Goal: Transaction & Acquisition: Subscribe to service/newsletter

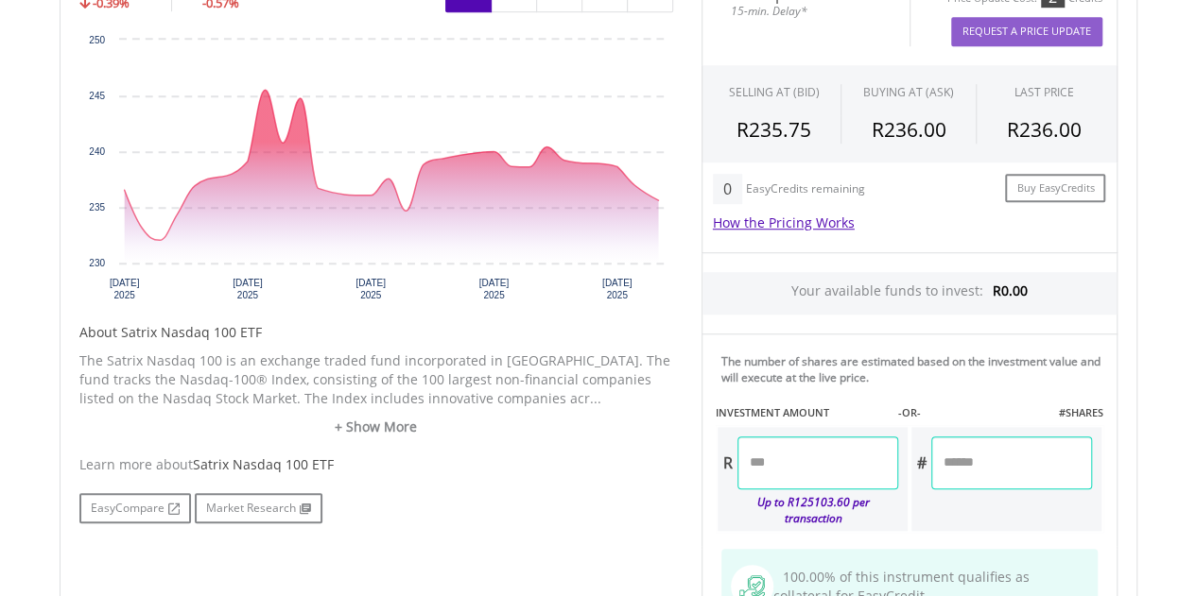
scroll to position [662, 0]
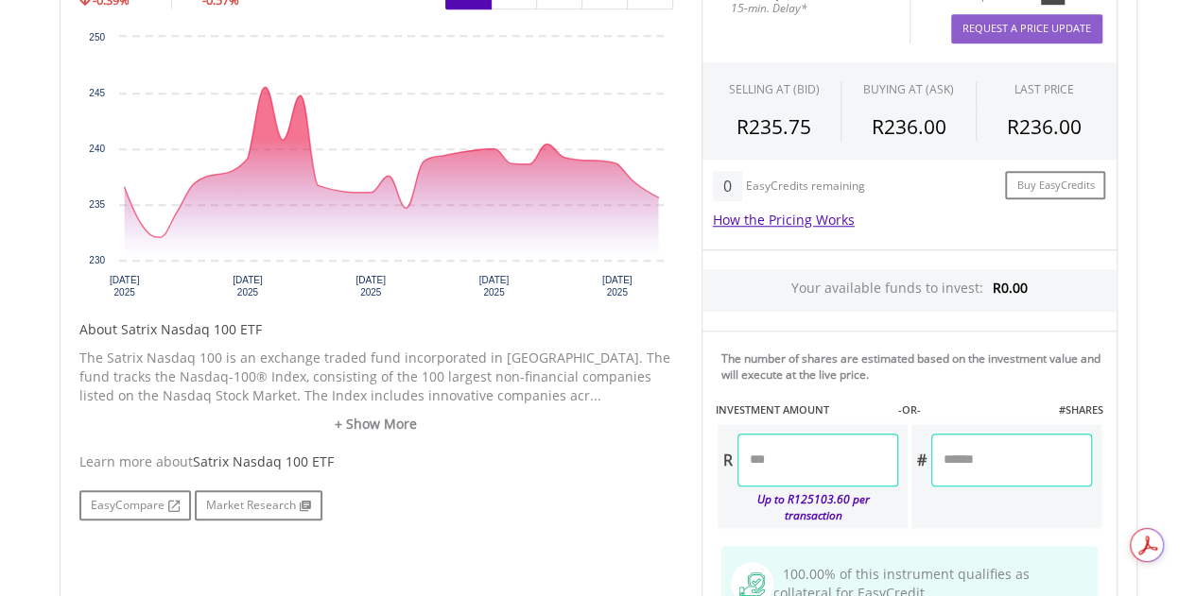
click at [775, 468] on input "number" at bounding box center [817, 460] width 161 height 53
type input "*"
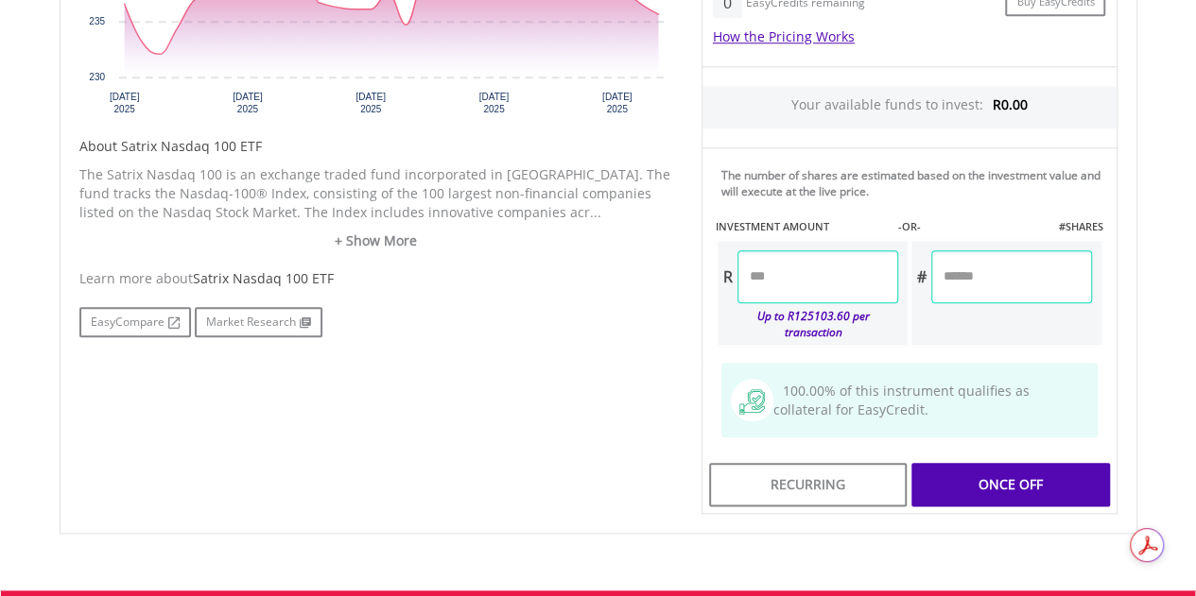
scroll to position [851, 0]
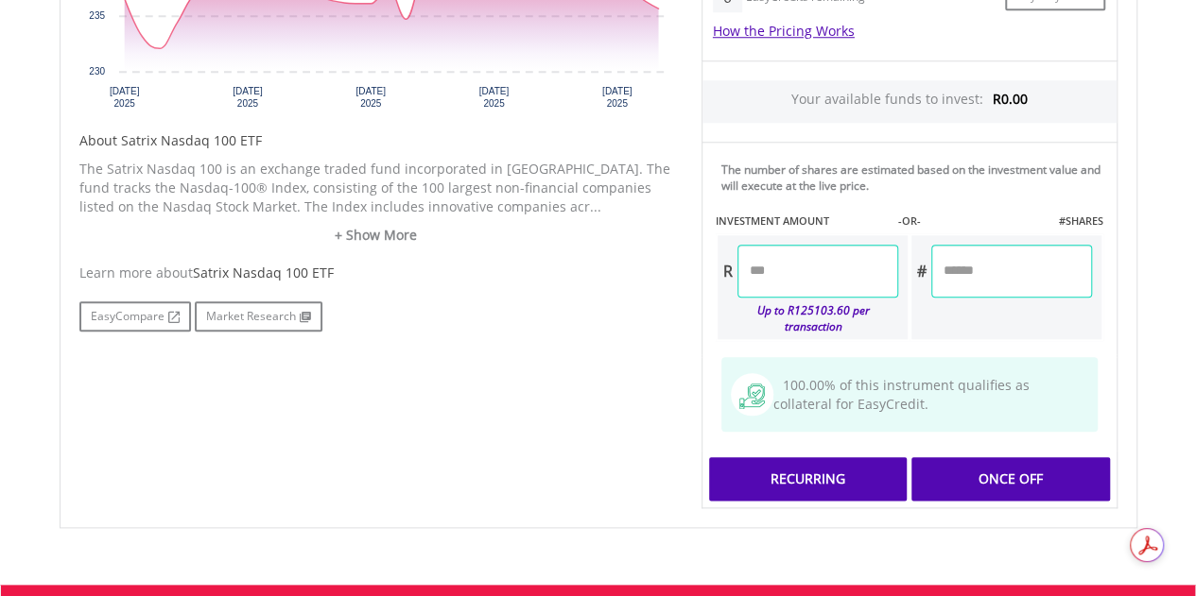
click at [847, 446] on div "Last Updated Price: 15-min. Delay* Price Update Cost: 2 Credits Request A Price…" at bounding box center [909, 142] width 444 height 734
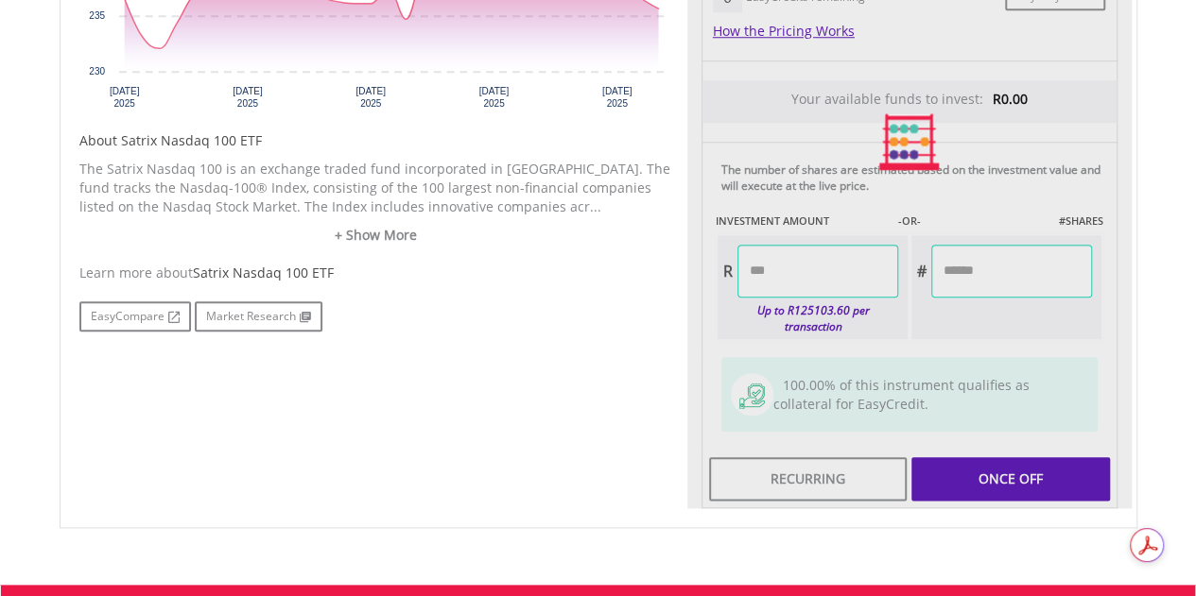
type input "******"
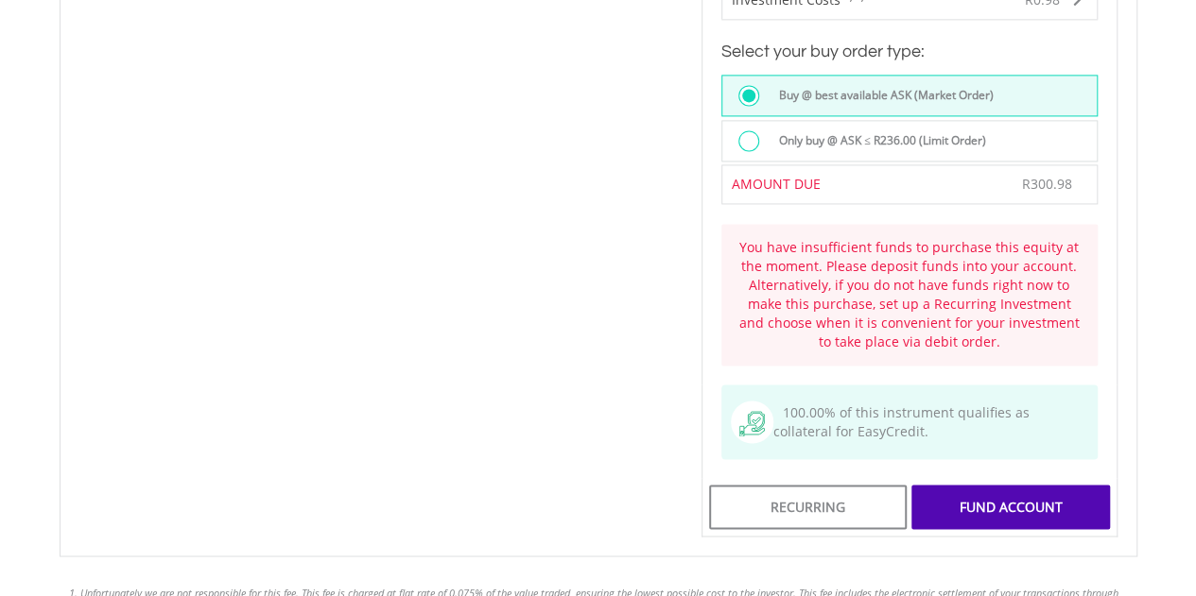
scroll to position [1418, 0]
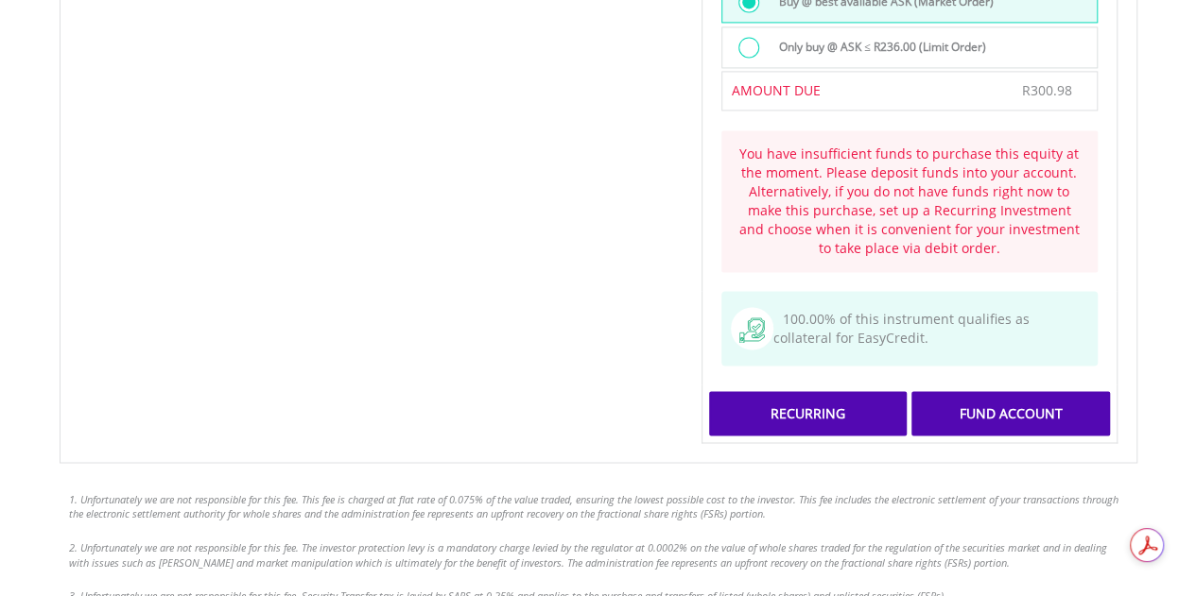
click at [860, 391] on div "Recurring" at bounding box center [808, 412] width 198 height 43
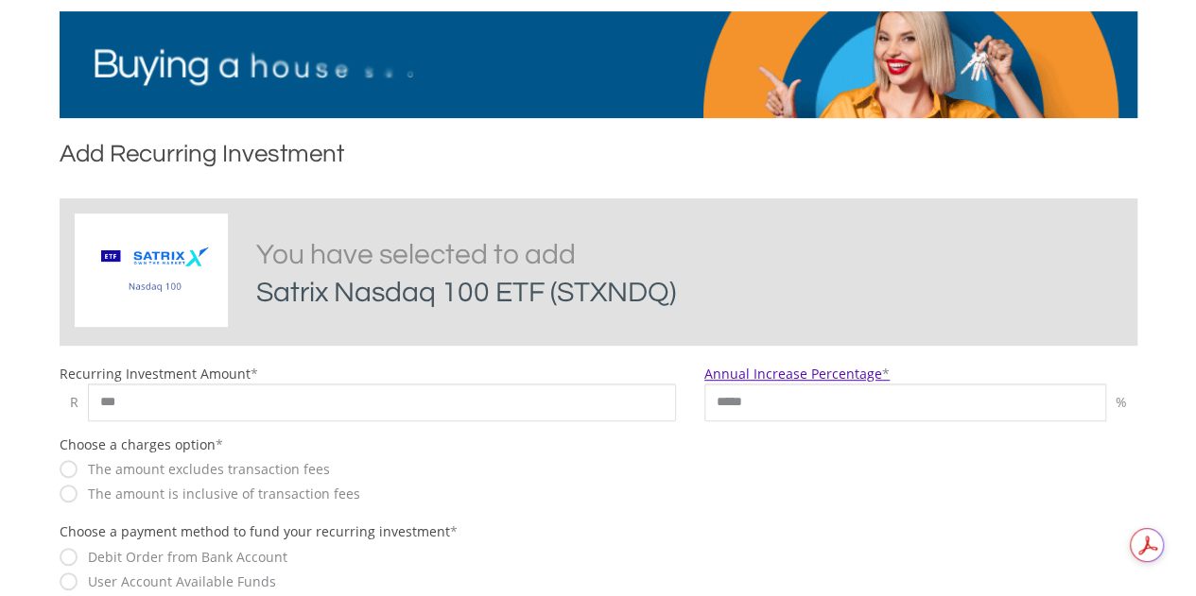
scroll to position [378, 0]
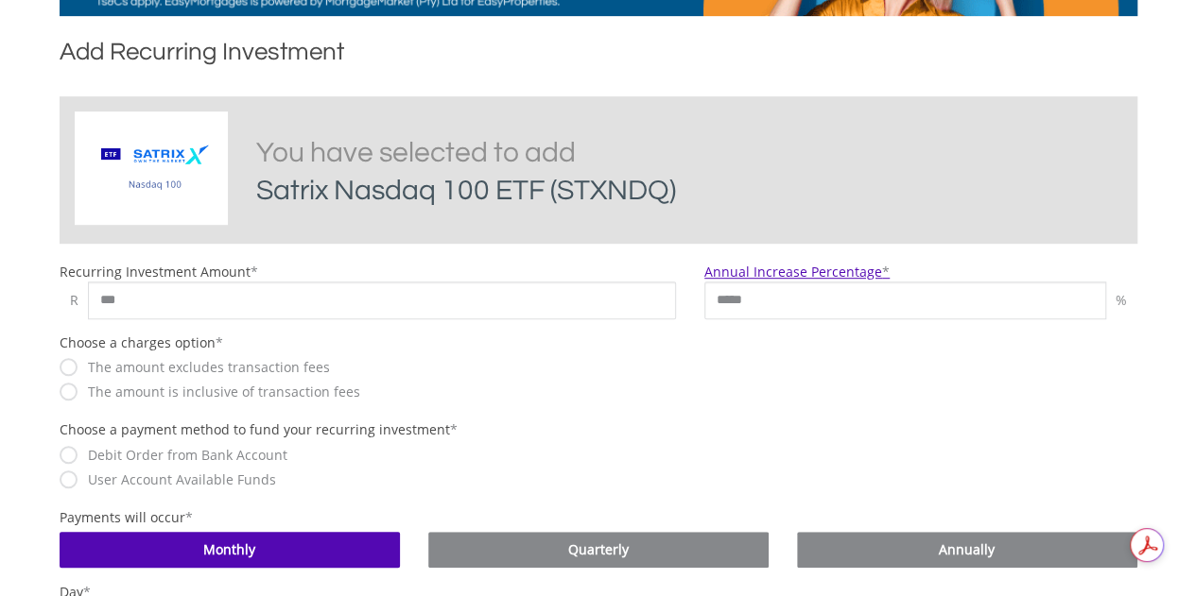
click at [78, 396] on label "The amount is inclusive of transaction fees" at bounding box center [219, 392] width 282 height 19
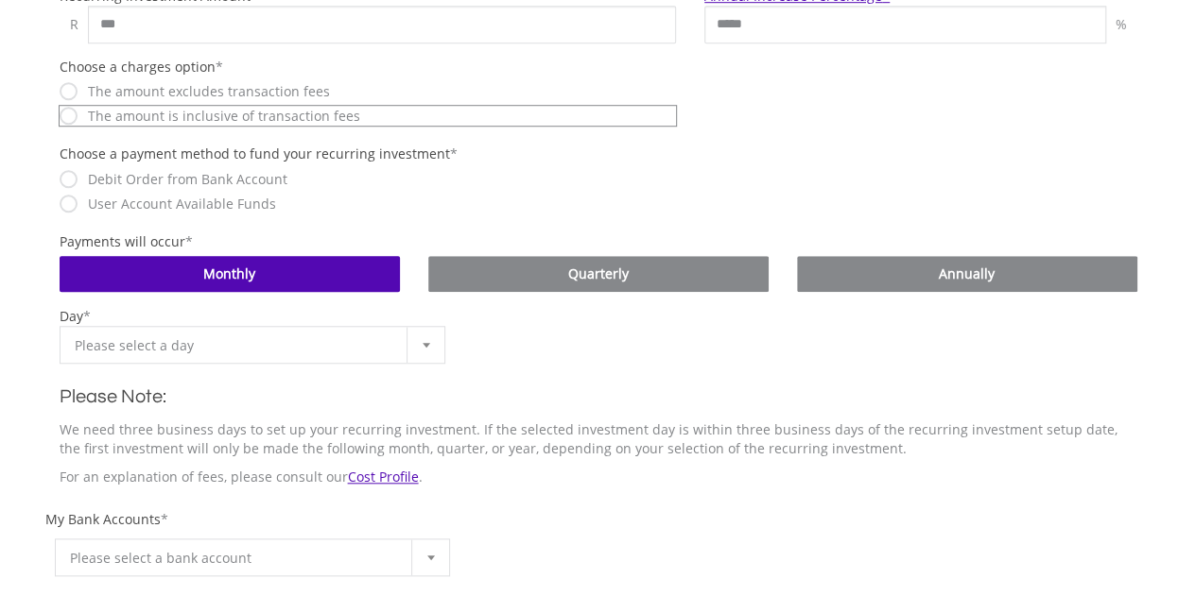
scroll to position [662, 0]
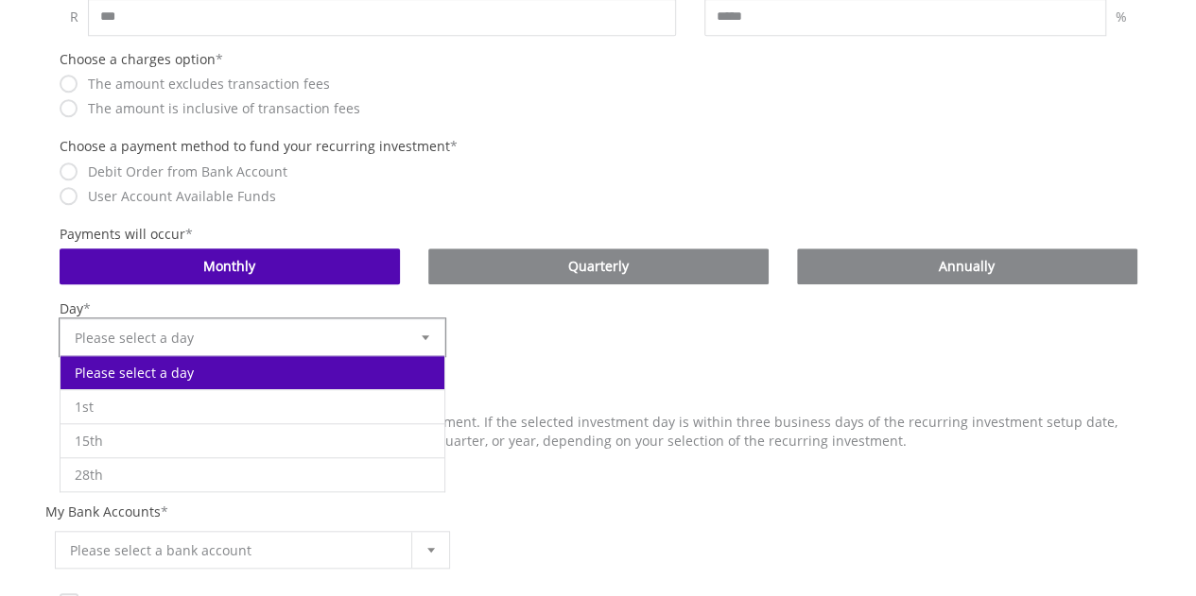
click at [417, 340] on div at bounding box center [425, 337] width 38 height 36
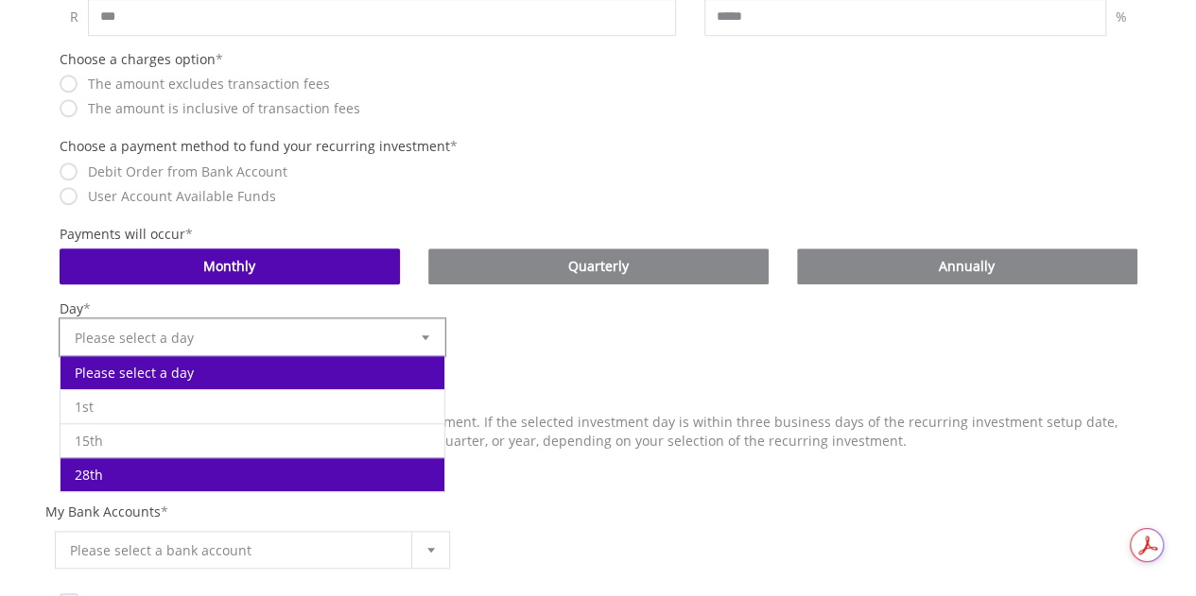
click at [173, 466] on li "28th" at bounding box center [252, 474] width 385 height 34
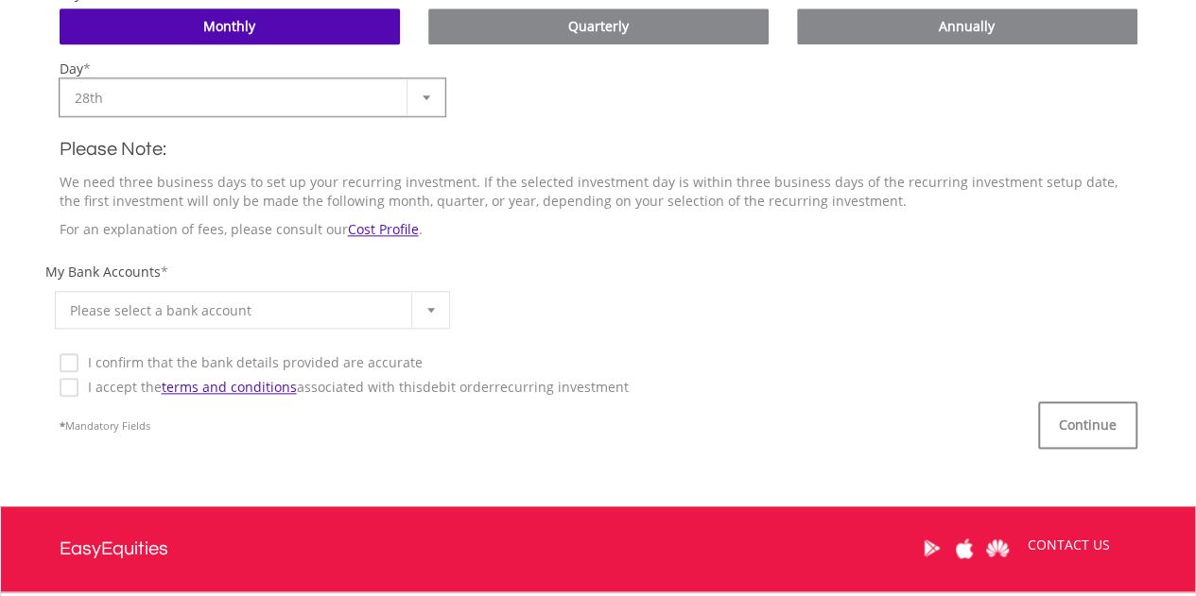
scroll to position [945, 0]
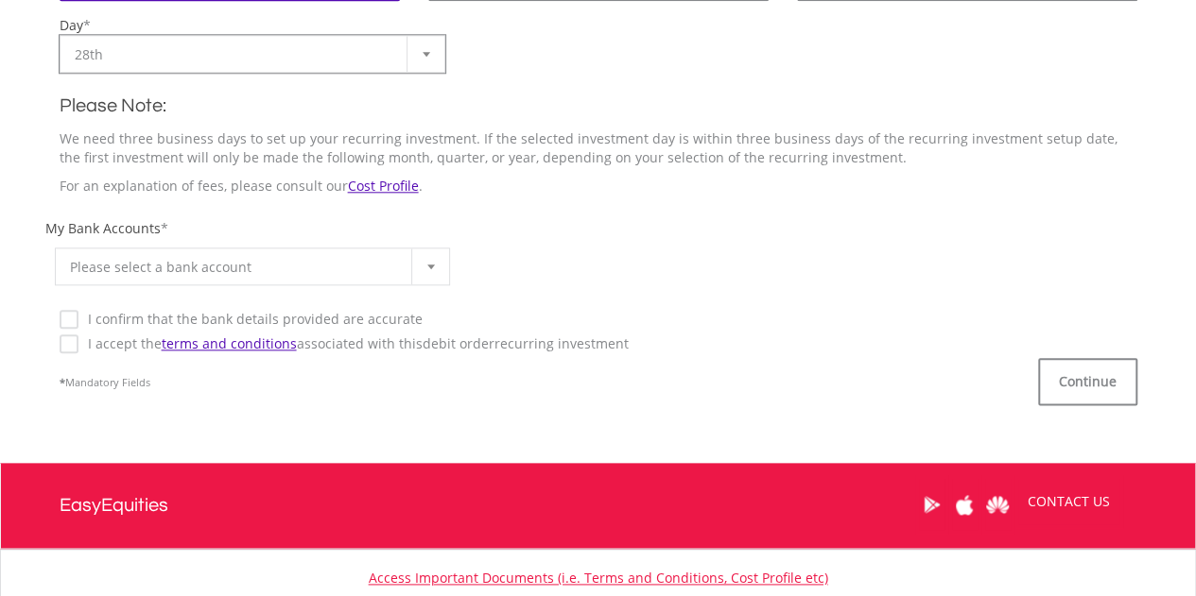
click at [418, 264] on div at bounding box center [430, 267] width 38 height 36
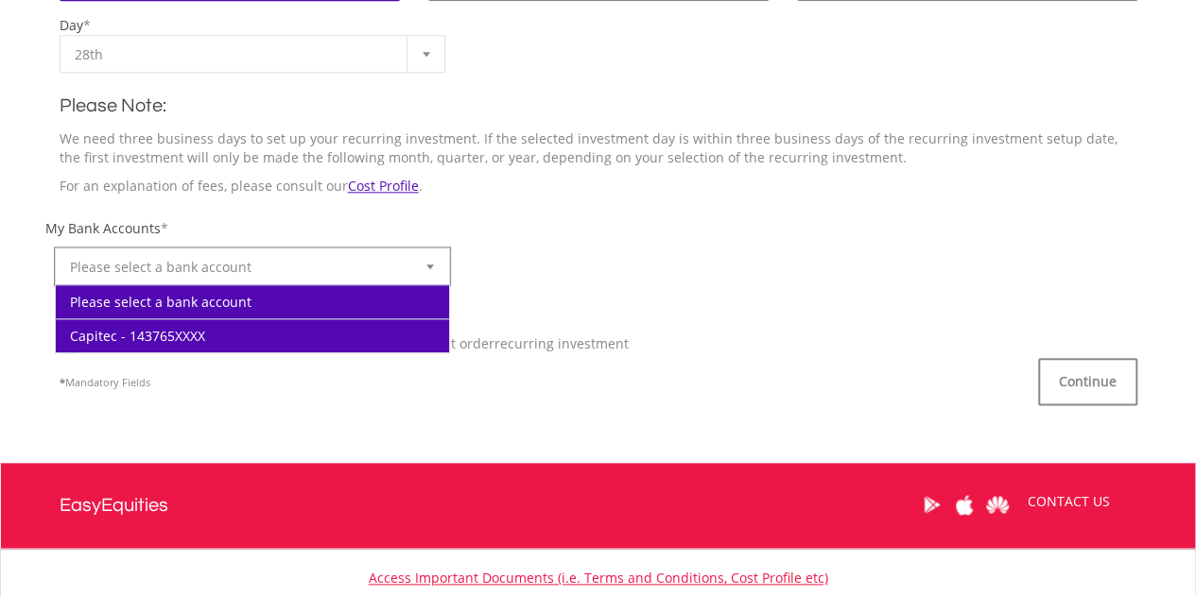
click at [240, 337] on li "Capitec - 143765XXXX" at bounding box center [253, 336] width 394 height 34
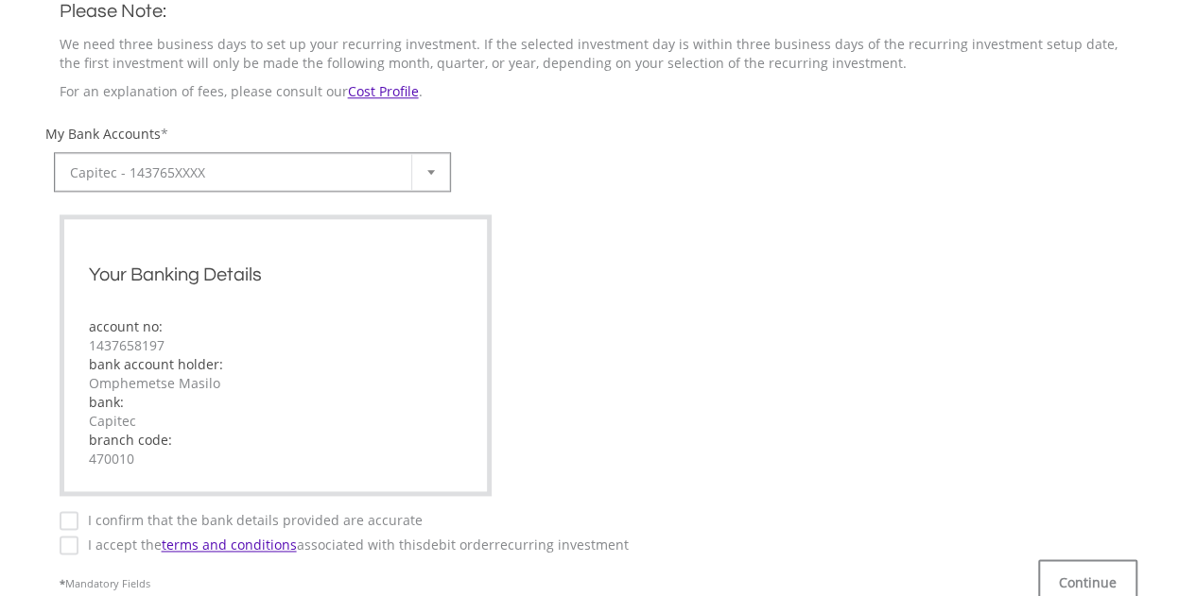
scroll to position [1134, 0]
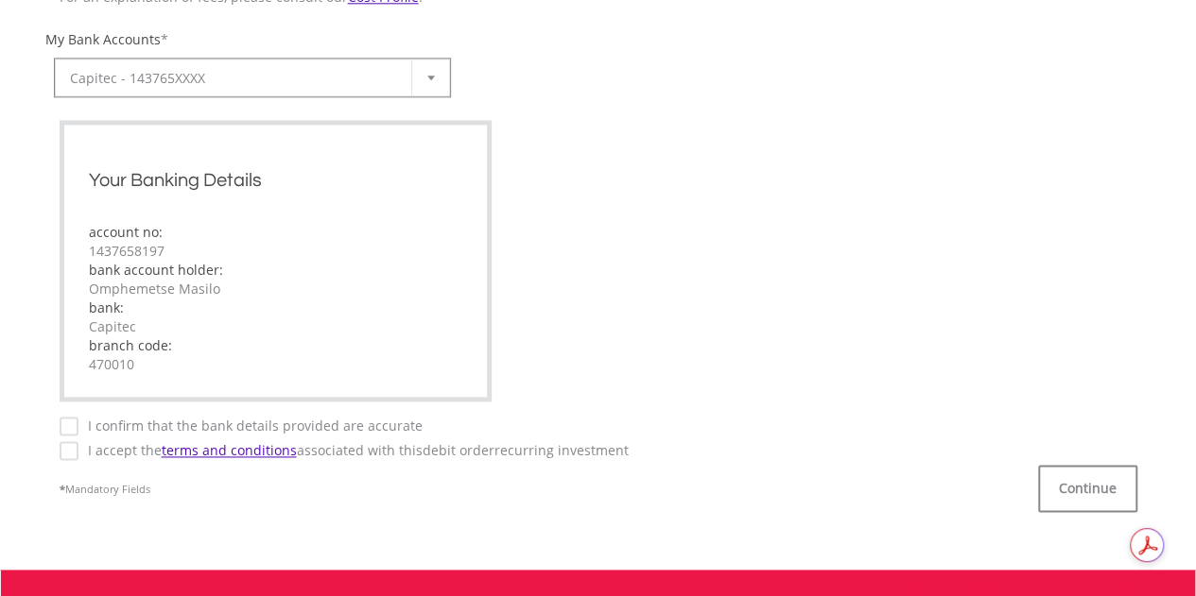
click at [78, 426] on label "I confirm that the bank details provided are accurate" at bounding box center [250, 426] width 344 height 19
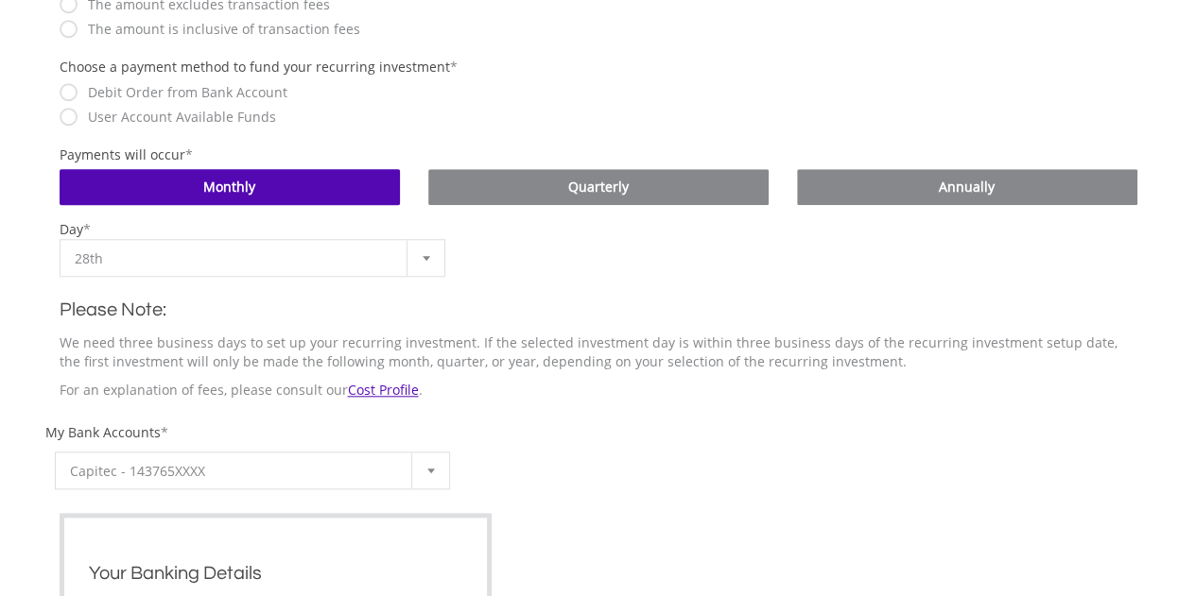
scroll to position [624, 0]
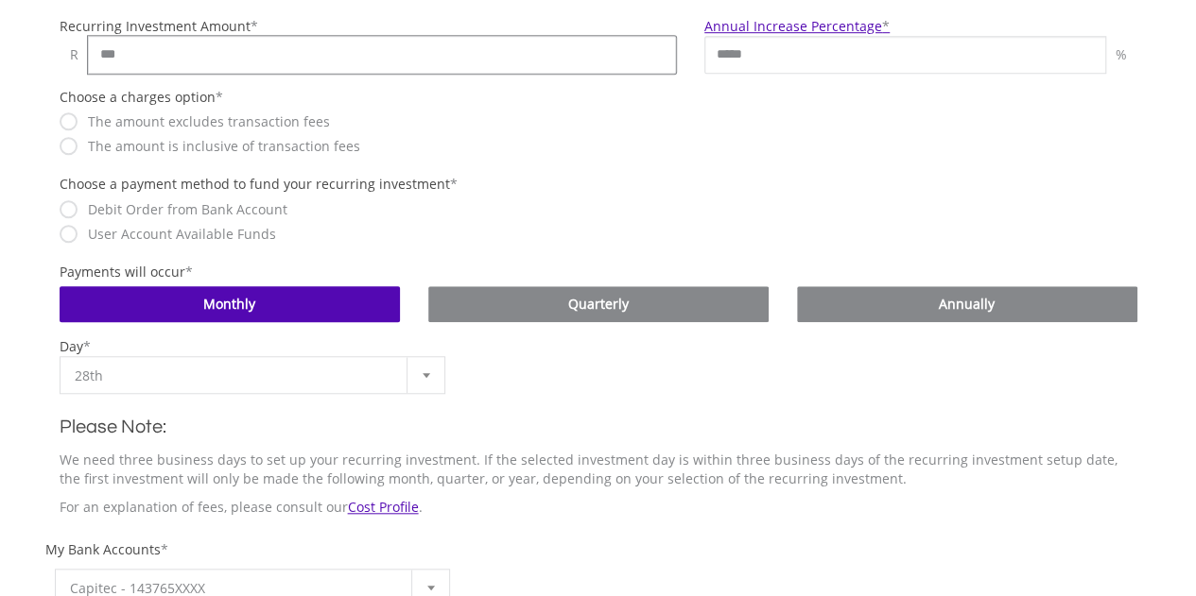
click at [261, 64] on input "***" at bounding box center [382, 55] width 589 height 38
type input "*"
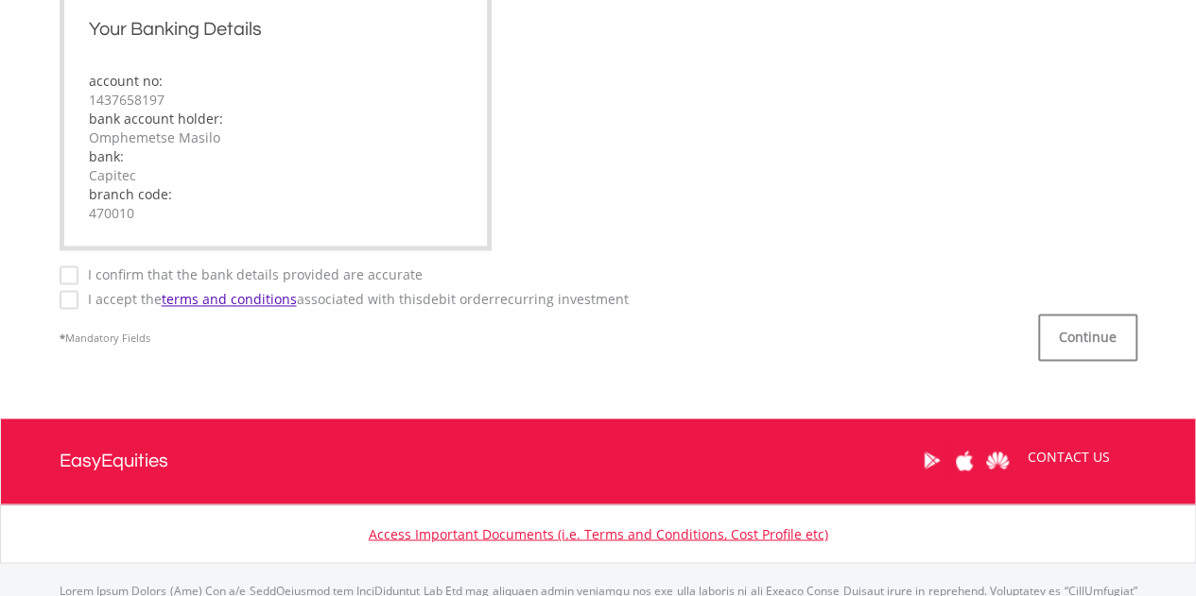
scroll to position [1380, 0]
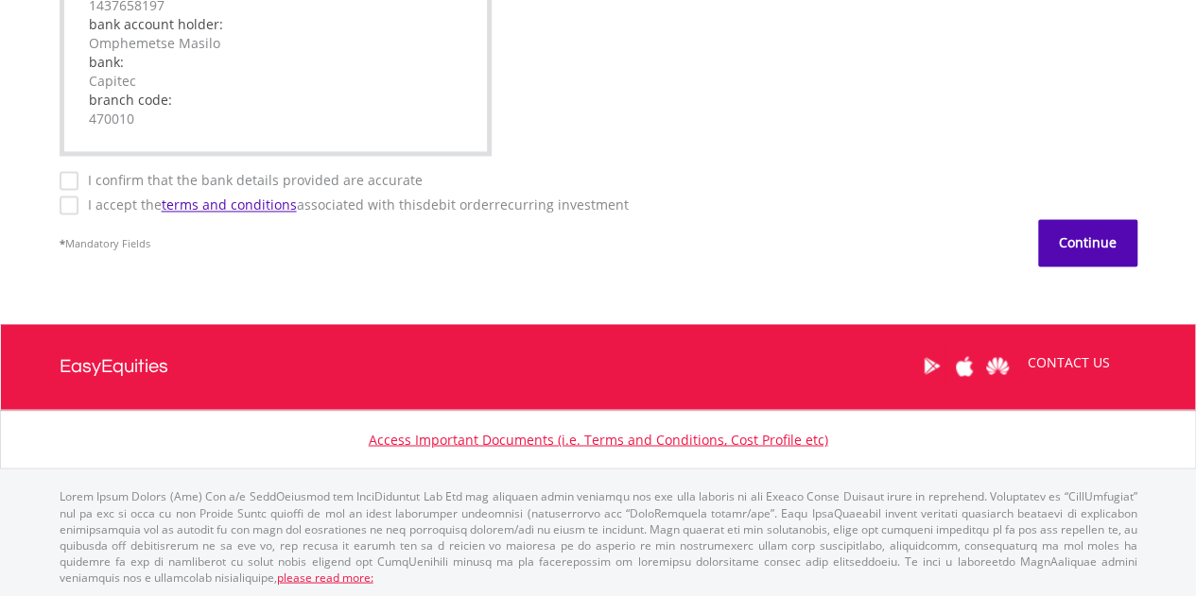
type input "***"
click at [1068, 247] on button "Continue" at bounding box center [1087, 242] width 99 height 47
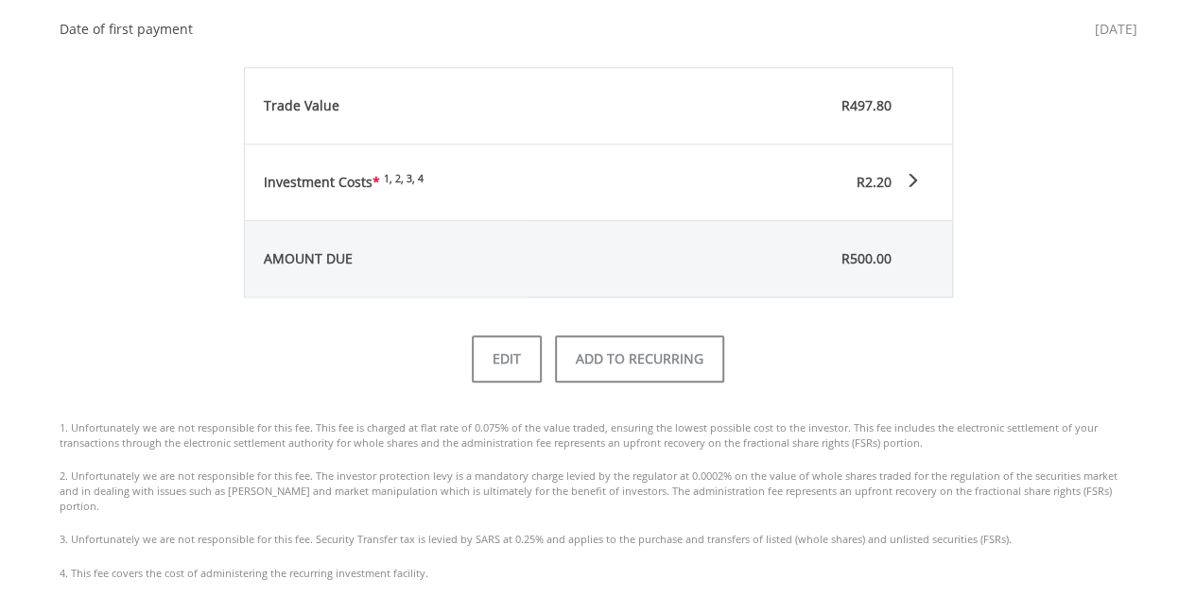
scroll to position [1078, 0]
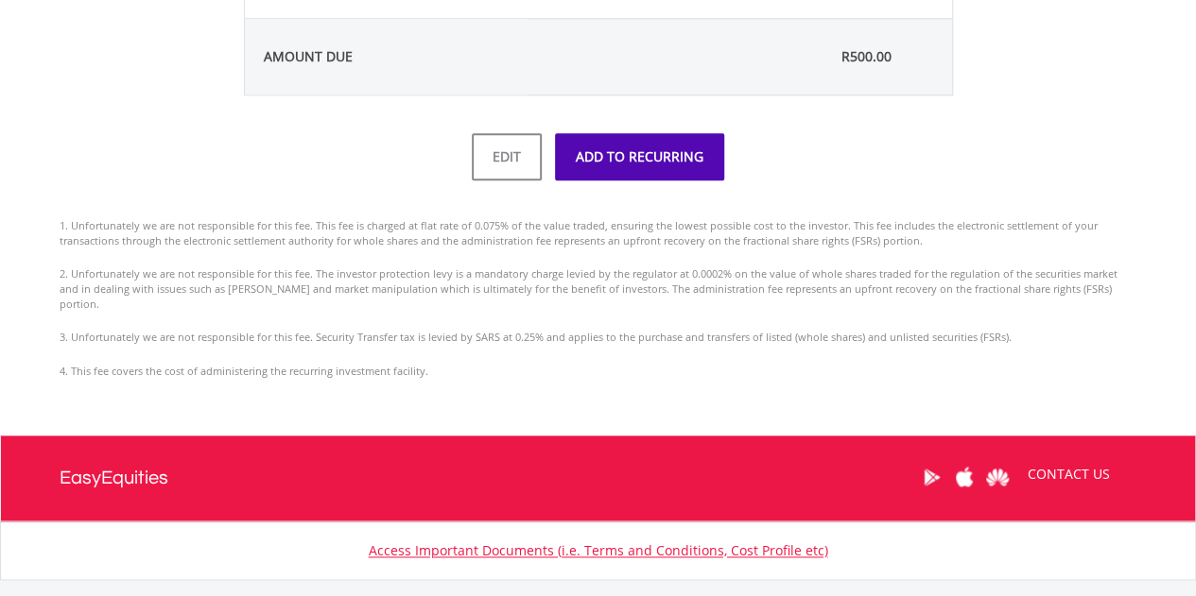
click at [676, 167] on button "ADD TO RECURRING" at bounding box center [639, 156] width 169 height 47
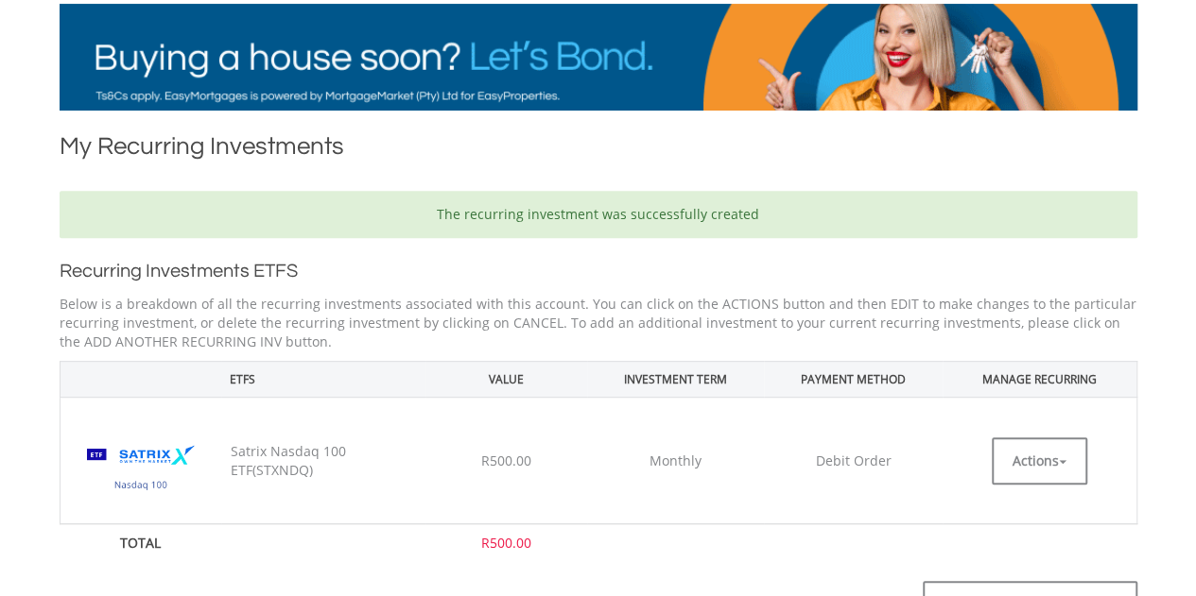
scroll to position [473, 0]
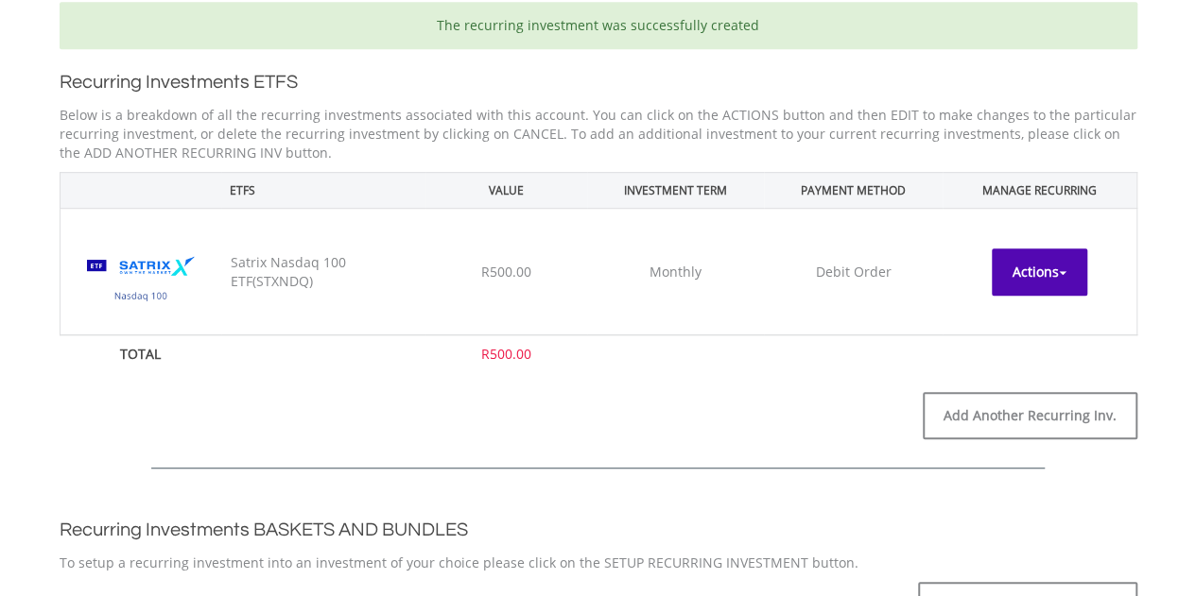
click at [1043, 267] on button "Actions" at bounding box center [1038, 272] width 95 height 47
click at [1052, 263] on button "Actions" at bounding box center [1038, 272] width 95 height 47
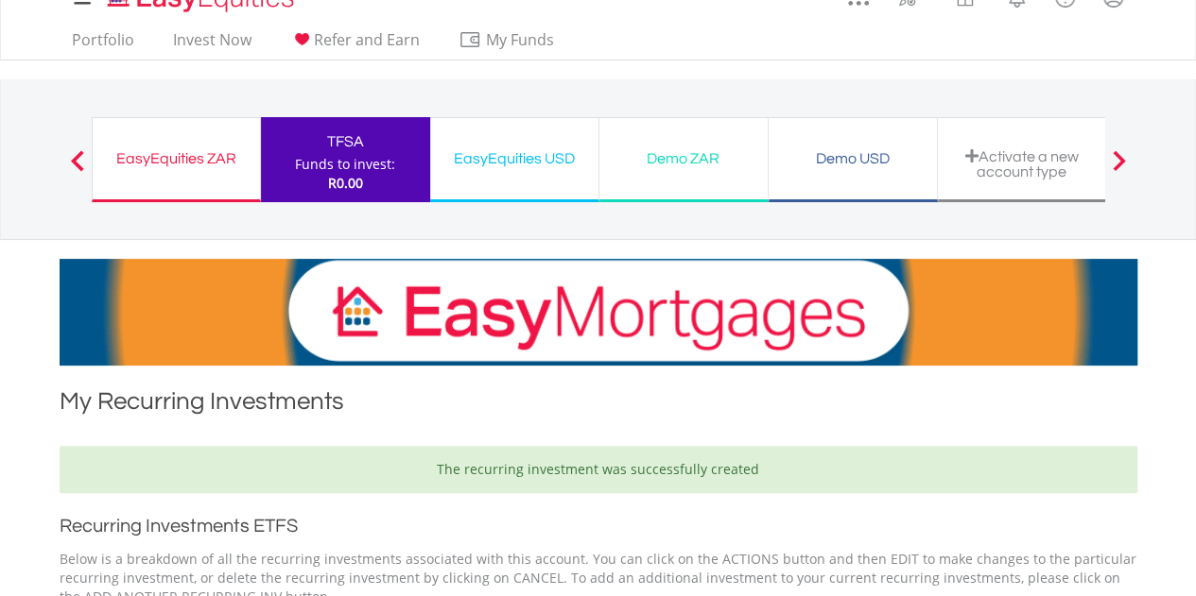
scroll to position [0, 0]
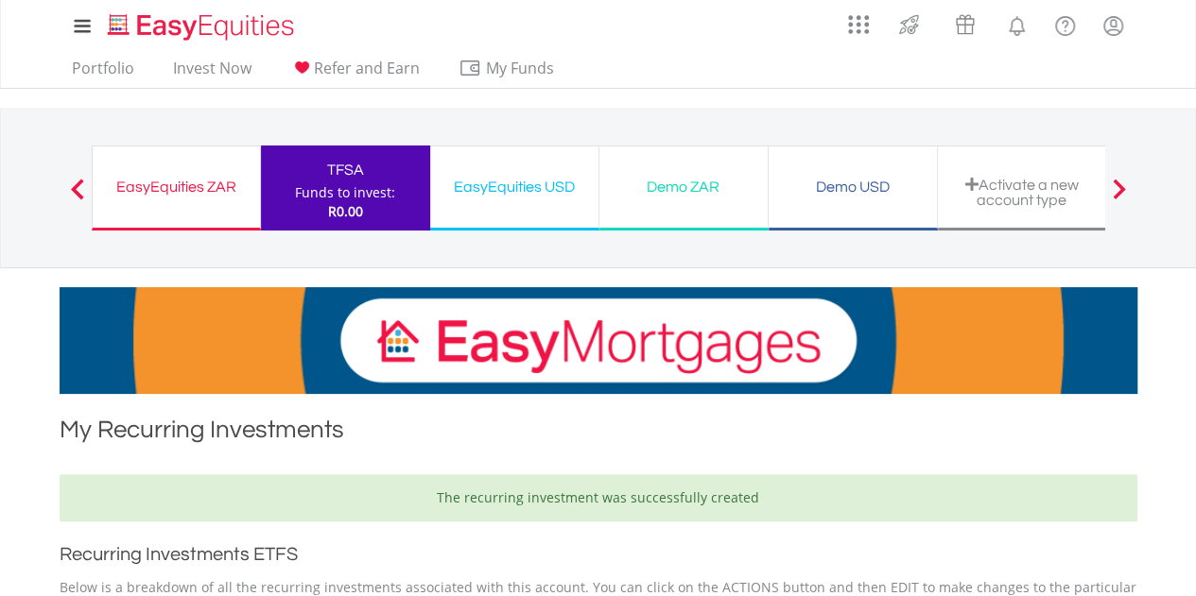
click at [215, 204] on div "EasyEquities ZAR Funds to invest: R0.00" at bounding box center [176, 188] width 169 height 85
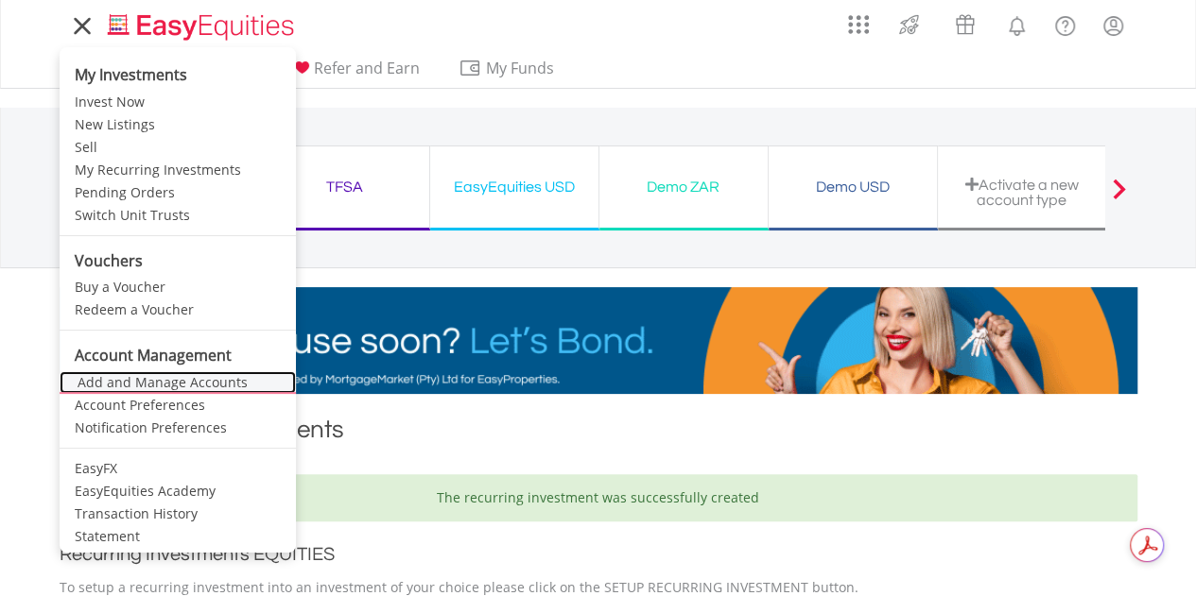
click at [149, 385] on link "Add and Manage Accounts" at bounding box center [178, 382] width 236 height 23
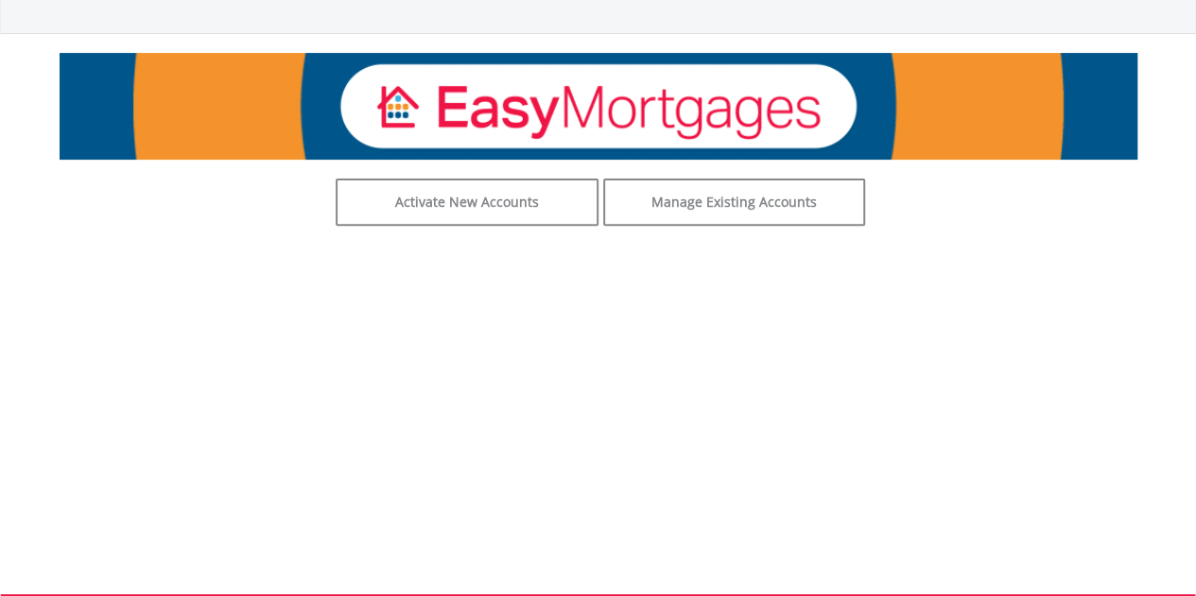
scroll to position [284, 0]
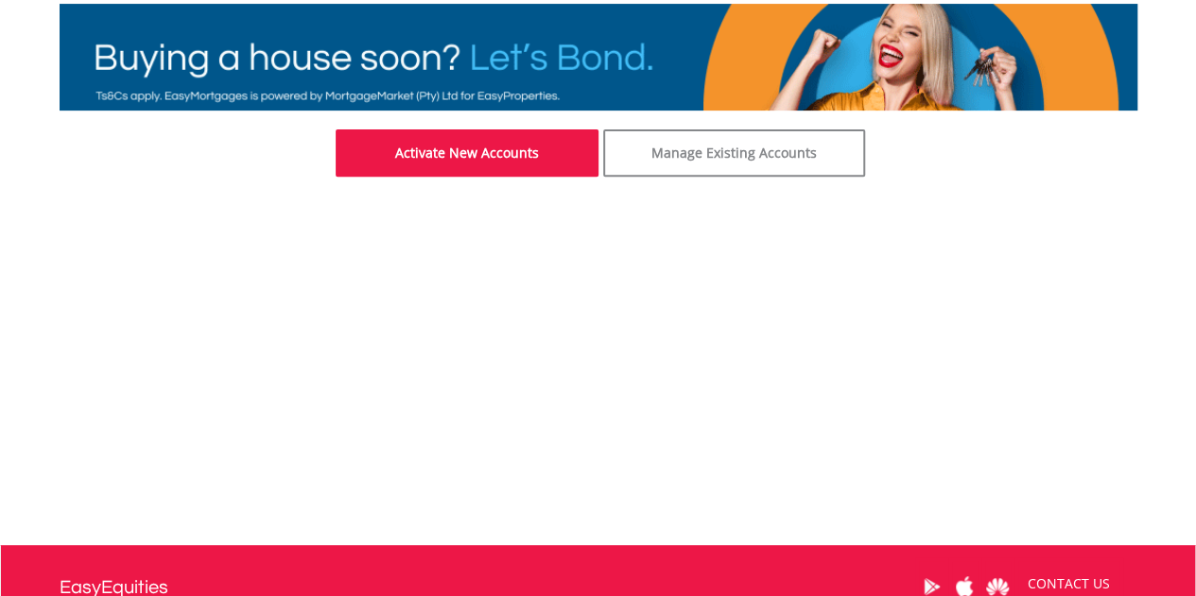
click at [512, 160] on link "Activate New Accounts" at bounding box center [467, 152] width 263 height 47
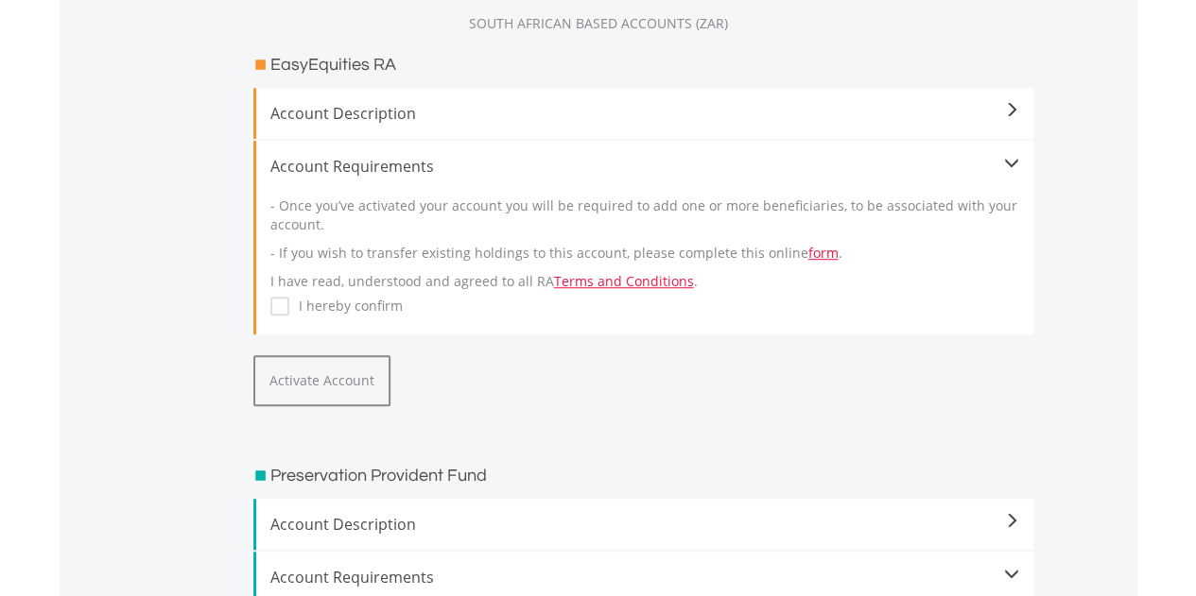
scroll to position [473, 0]
click at [289, 312] on label "I hereby confirm" at bounding box center [345, 304] width 113 height 19
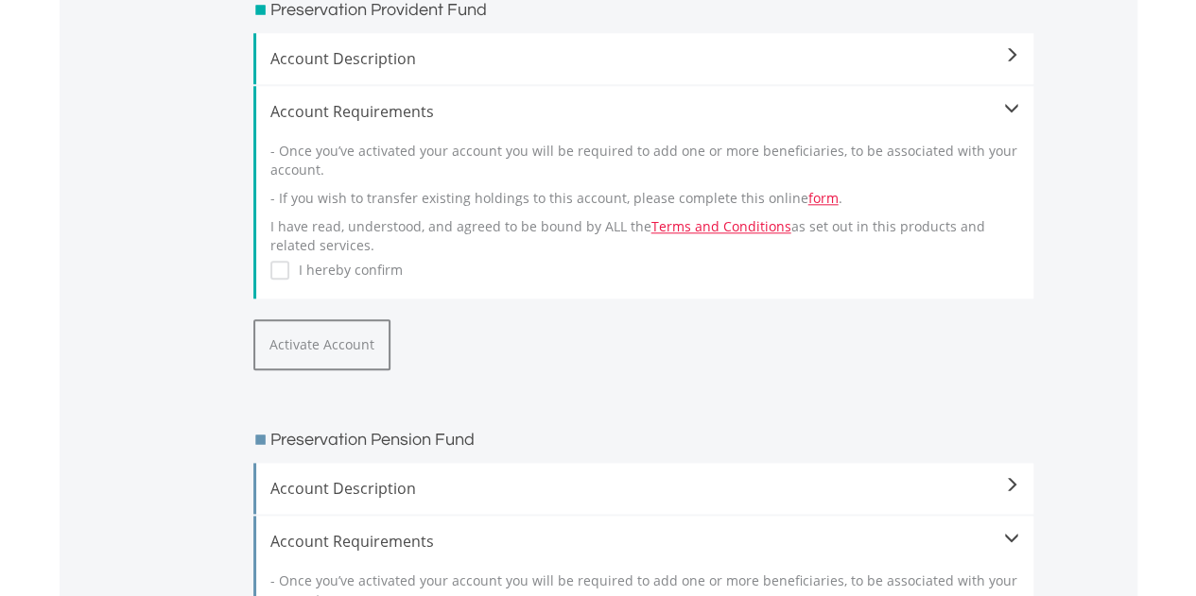
scroll to position [945, 0]
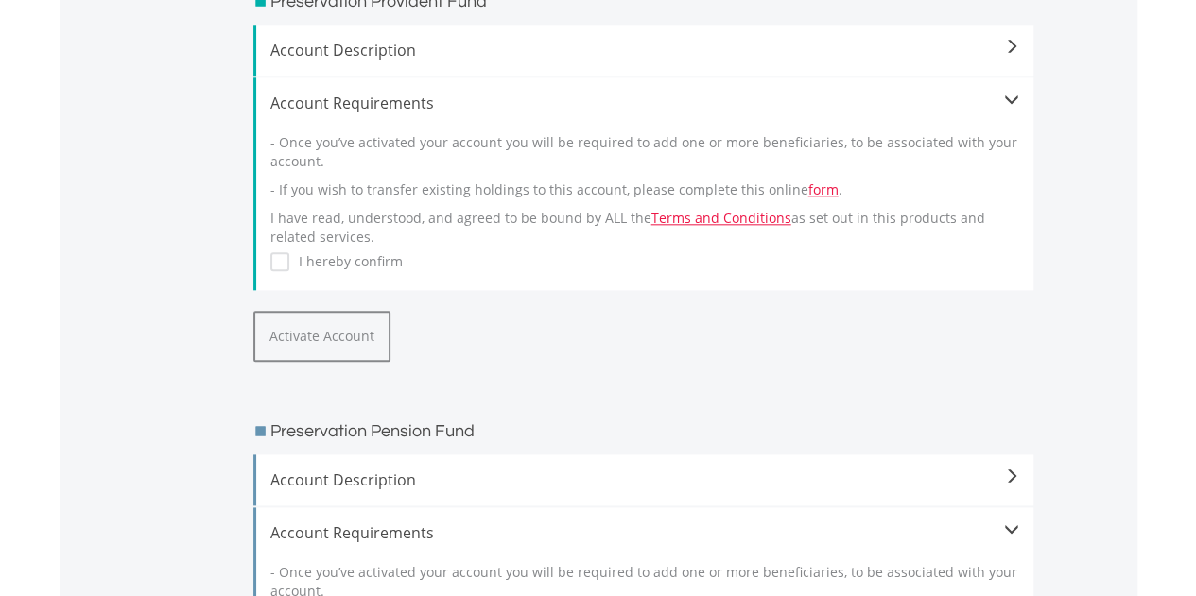
click at [289, 267] on label "I hereby confirm" at bounding box center [345, 261] width 113 height 19
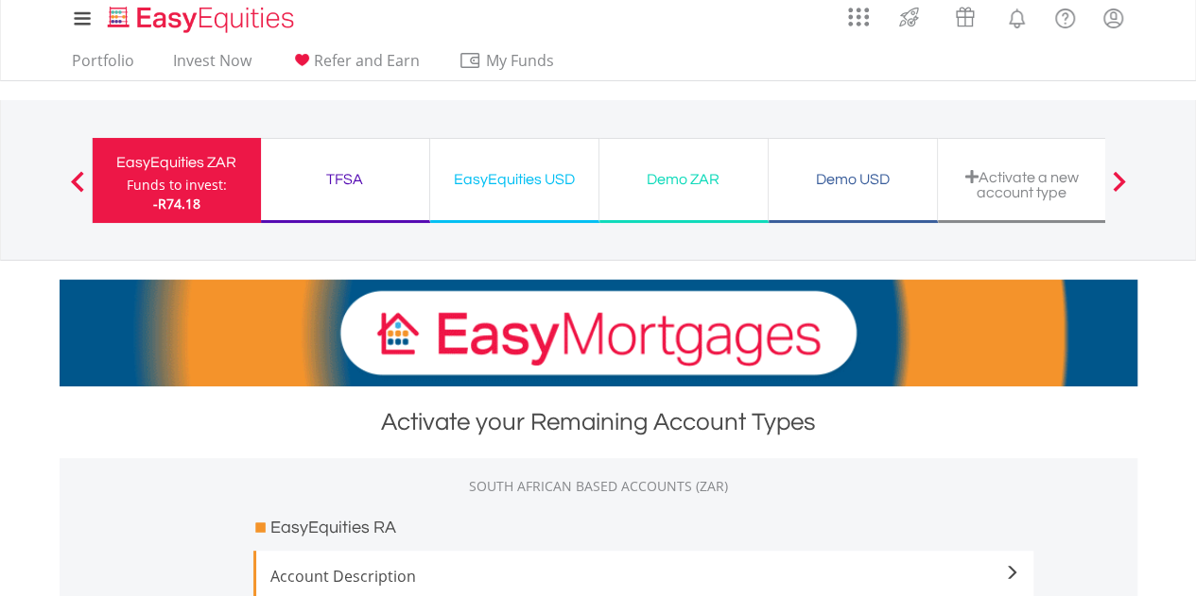
scroll to position [0, 0]
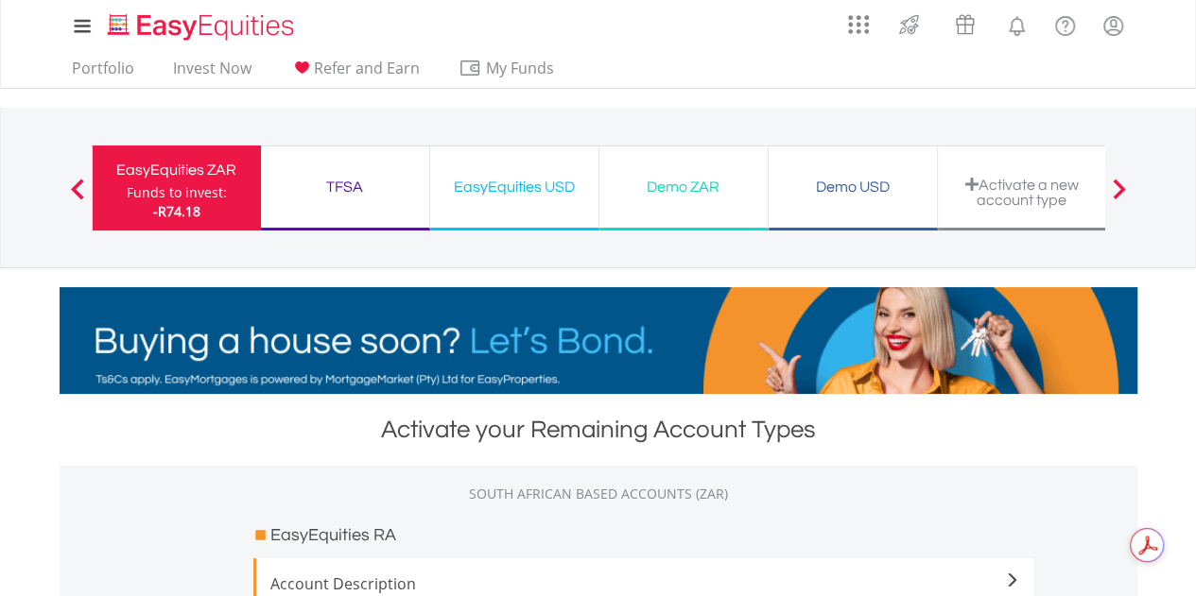
click at [1088, 189] on div "Activate a new account type" at bounding box center [1022, 192] width 146 height 31
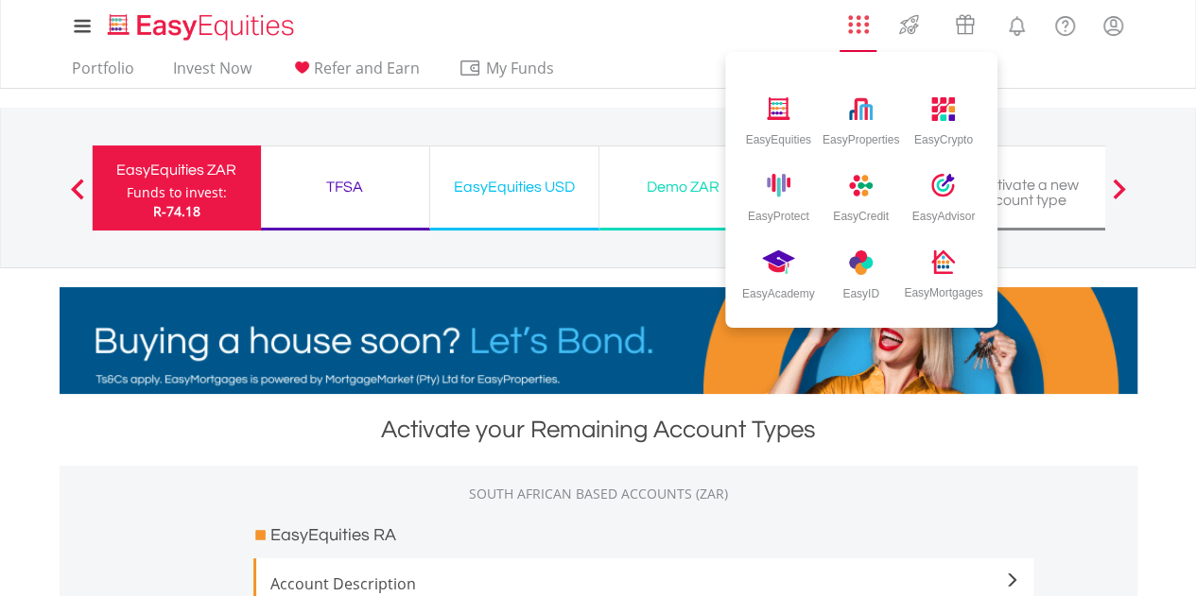
click at [868, 22] on link "AppsGrid" at bounding box center [857, 20] width 45 height 30
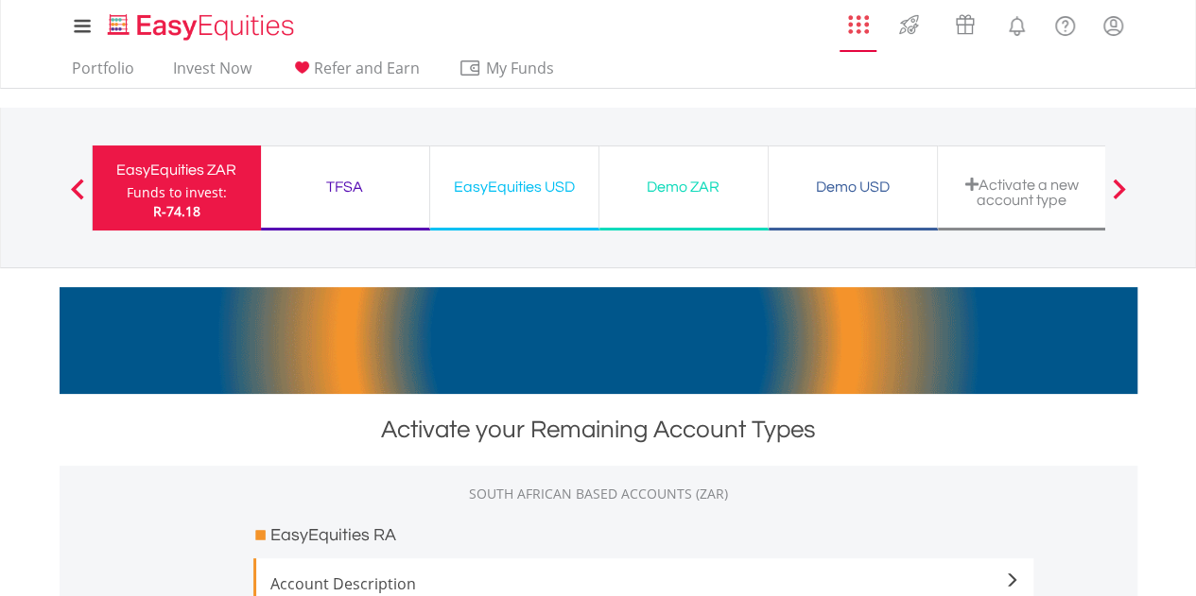
click at [868, 22] on link "AppsGrid" at bounding box center [857, 20] width 45 height 30
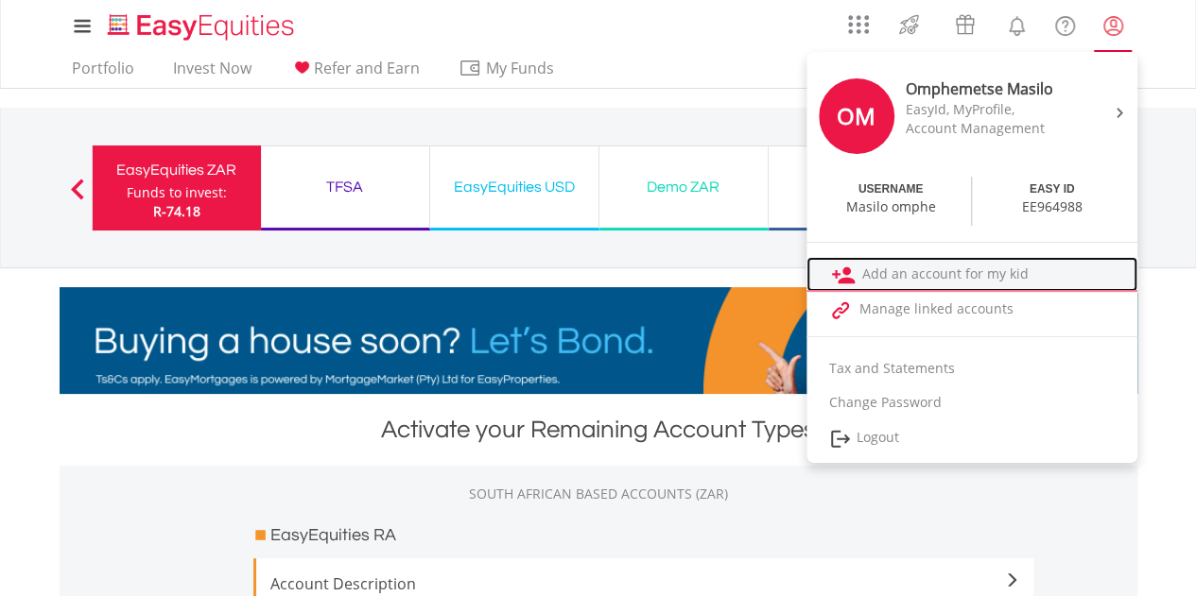
click at [919, 269] on link "Add an account for my kid" at bounding box center [971, 274] width 331 height 35
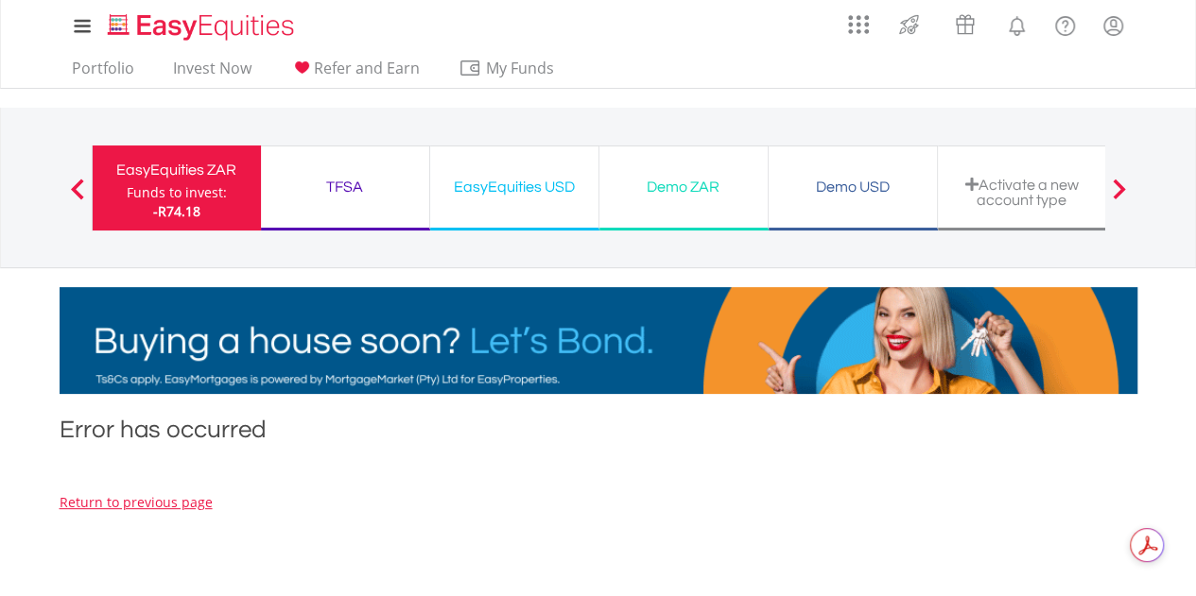
click at [377, 199] on div "TFSA Funds to invest: -R74.18" at bounding box center [345, 188] width 169 height 85
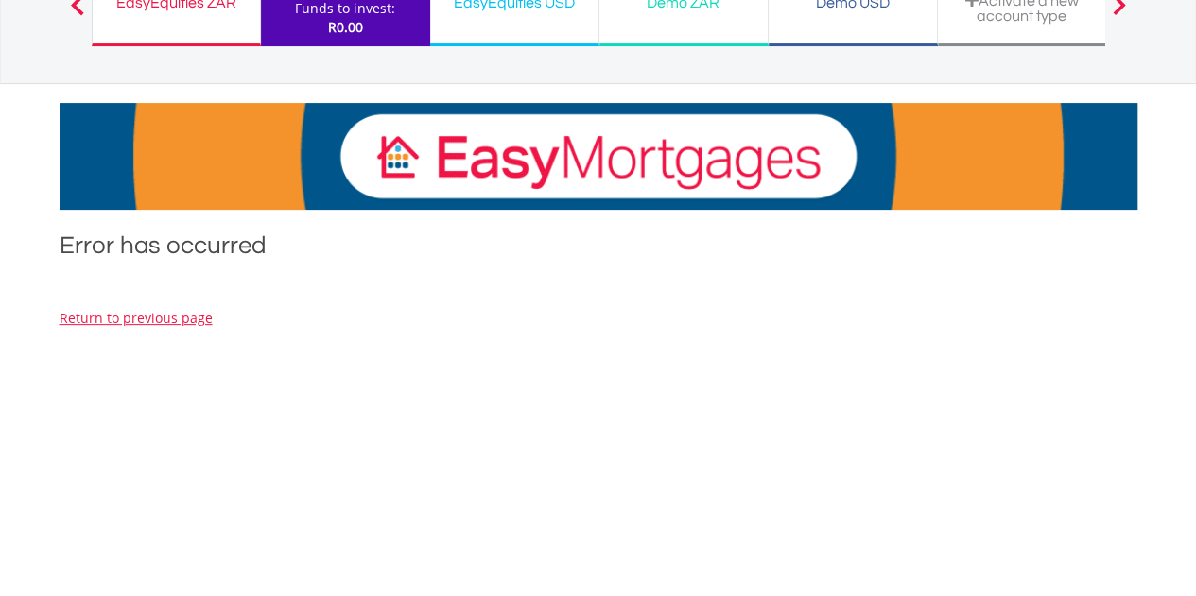
scroll to position [189, 0]
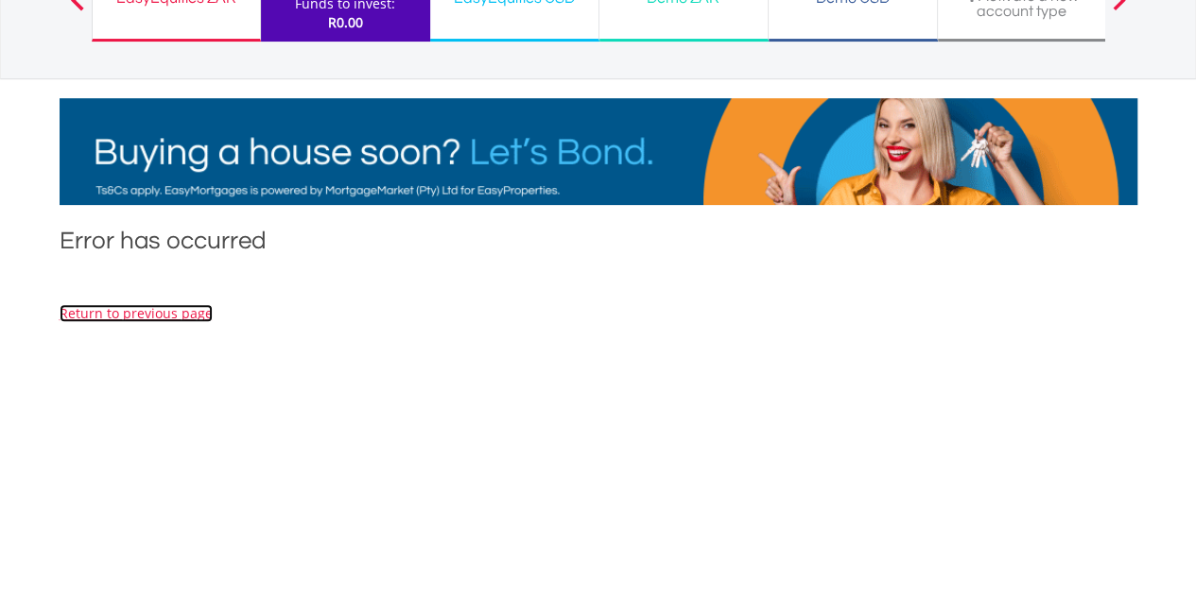
click at [157, 320] on link "Return to previous page" at bounding box center [136, 313] width 153 height 18
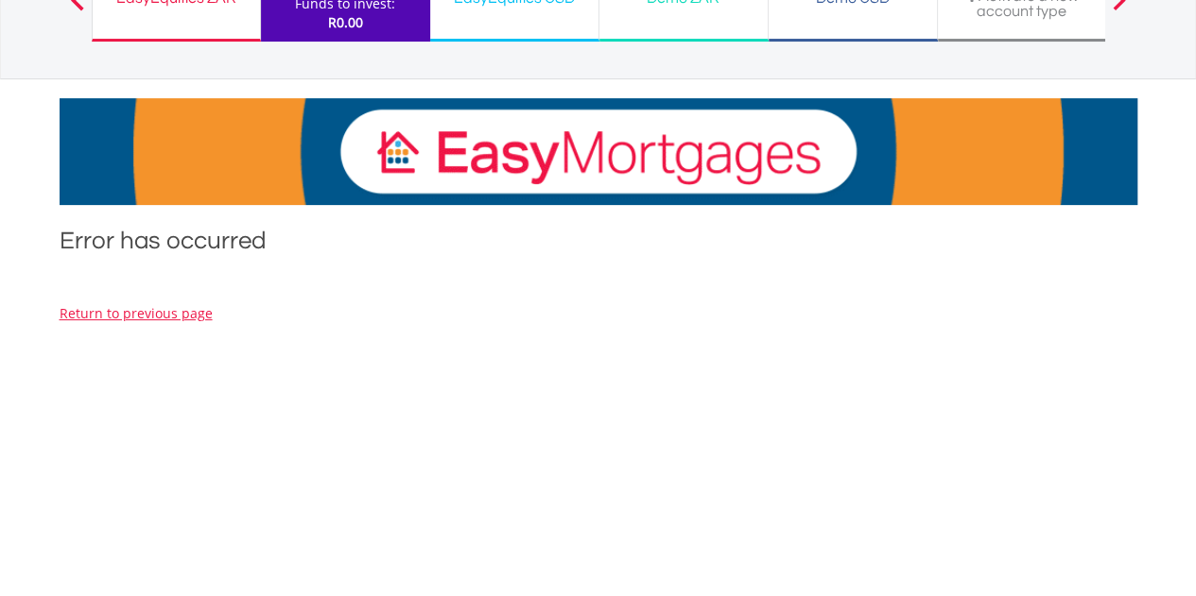
scroll to position [473, 0]
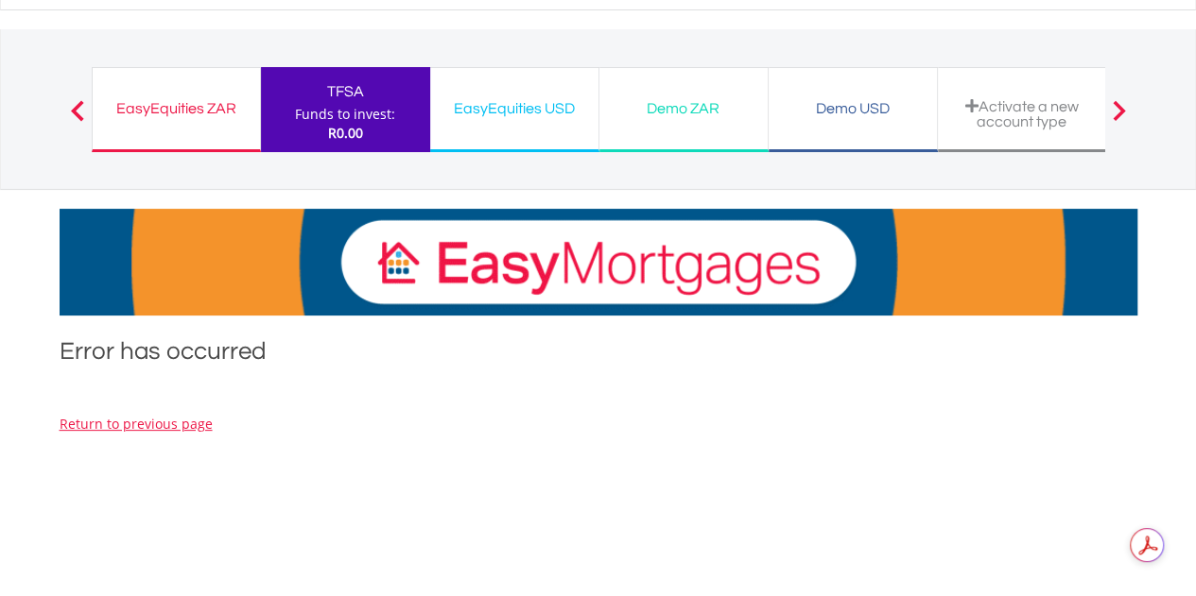
scroll to position [189, 0]
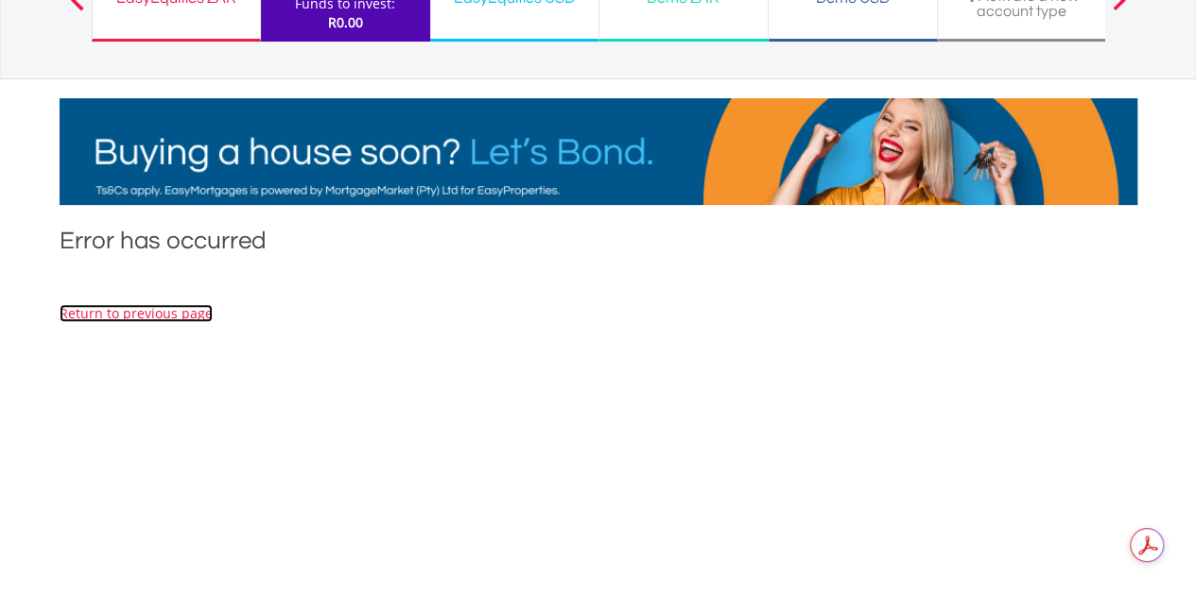
click at [190, 315] on link "Return to previous page" at bounding box center [136, 313] width 153 height 18
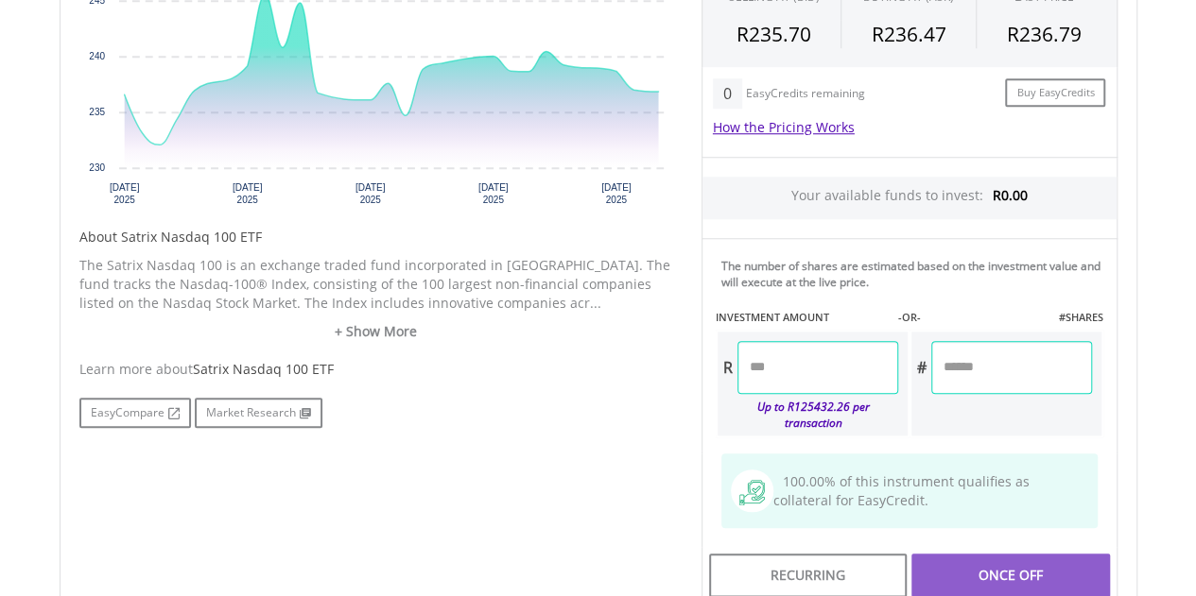
scroll to position [756, 0]
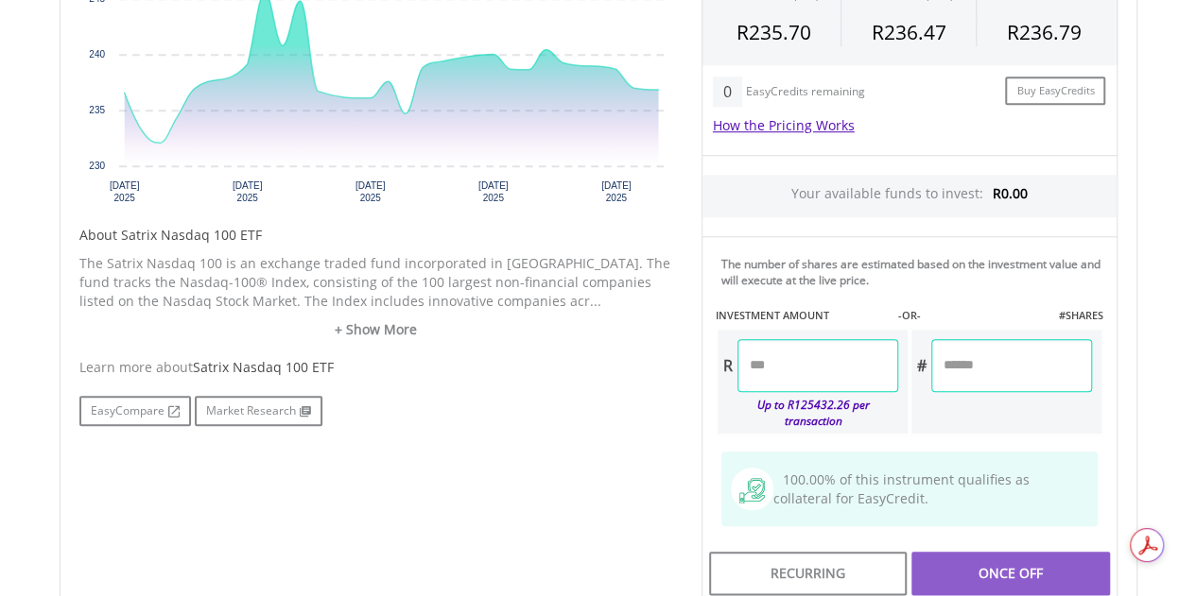
click at [788, 364] on input "number" at bounding box center [817, 365] width 161 height 53
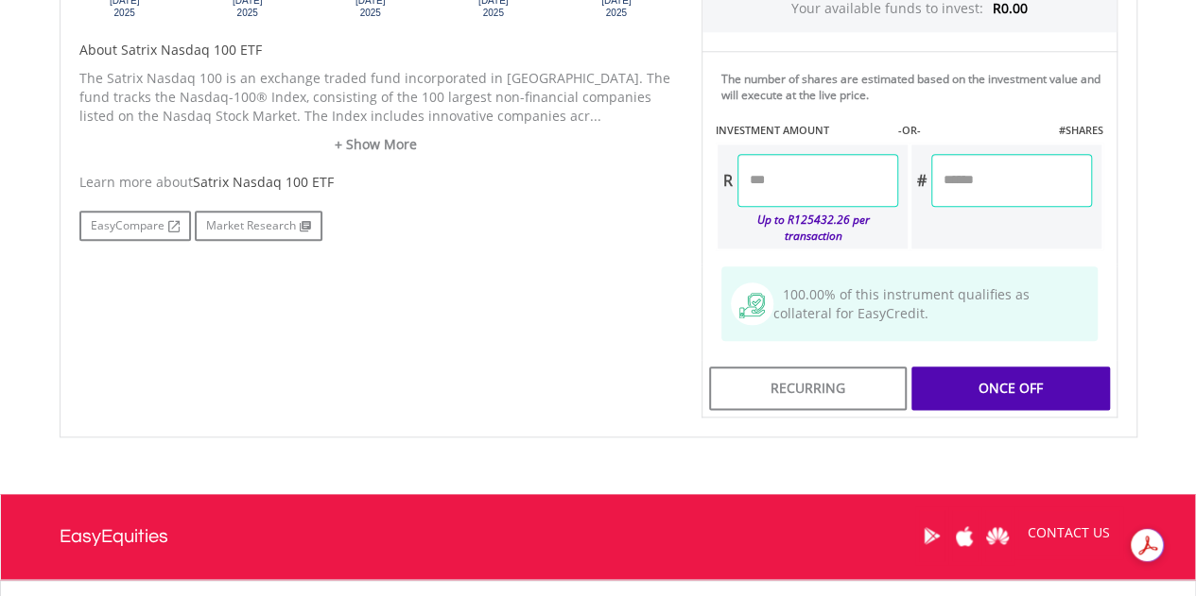
scroll to position [945, 0]
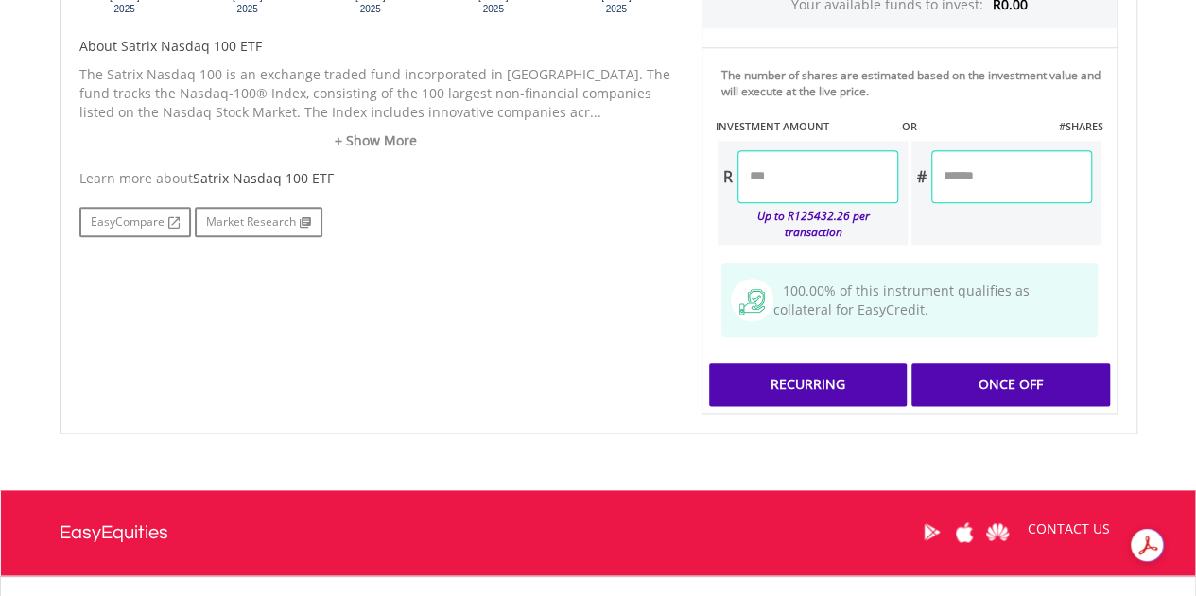
click at [811, 379] on div "Last Updated Price: 15-min. Delay* Price Update Cost: 2 Credits Request A Price…" at bounding box center [909, 48] width 444 height 734
type input "******"
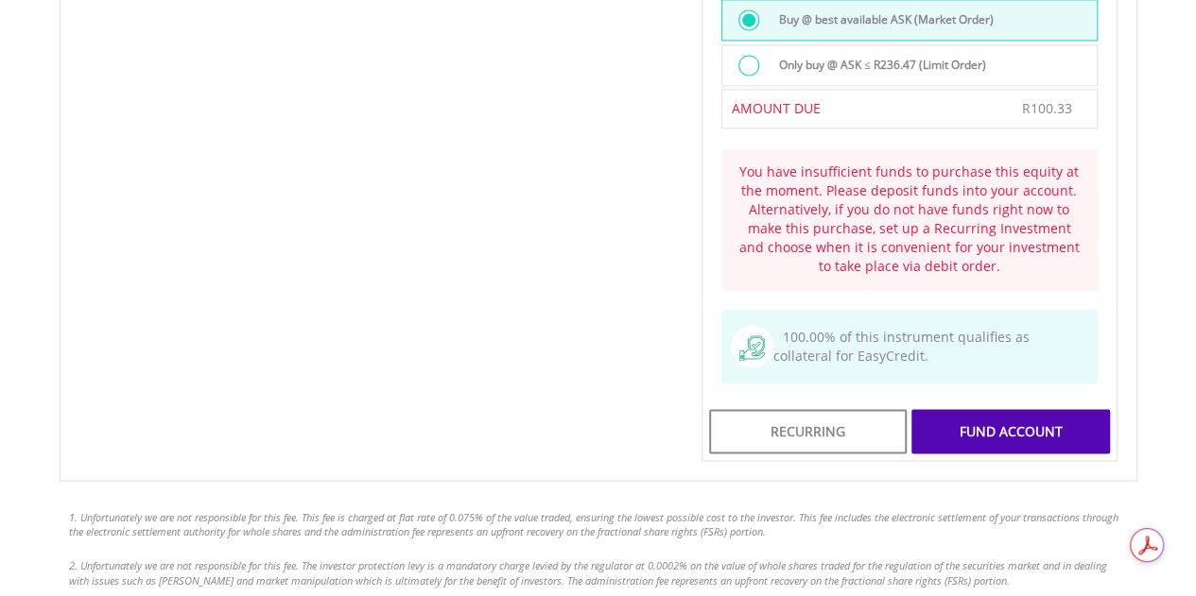
scroll to position [1418, 0]
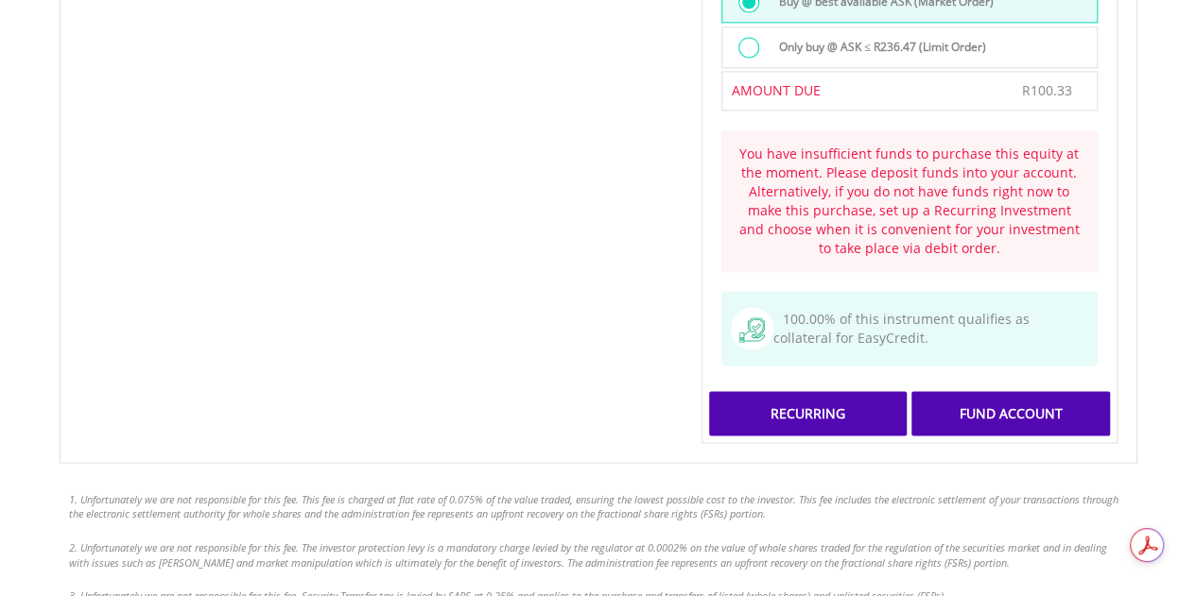
click at [873, 391] on div "Recurring" at bounding box center [808, 412] width 198 height 43
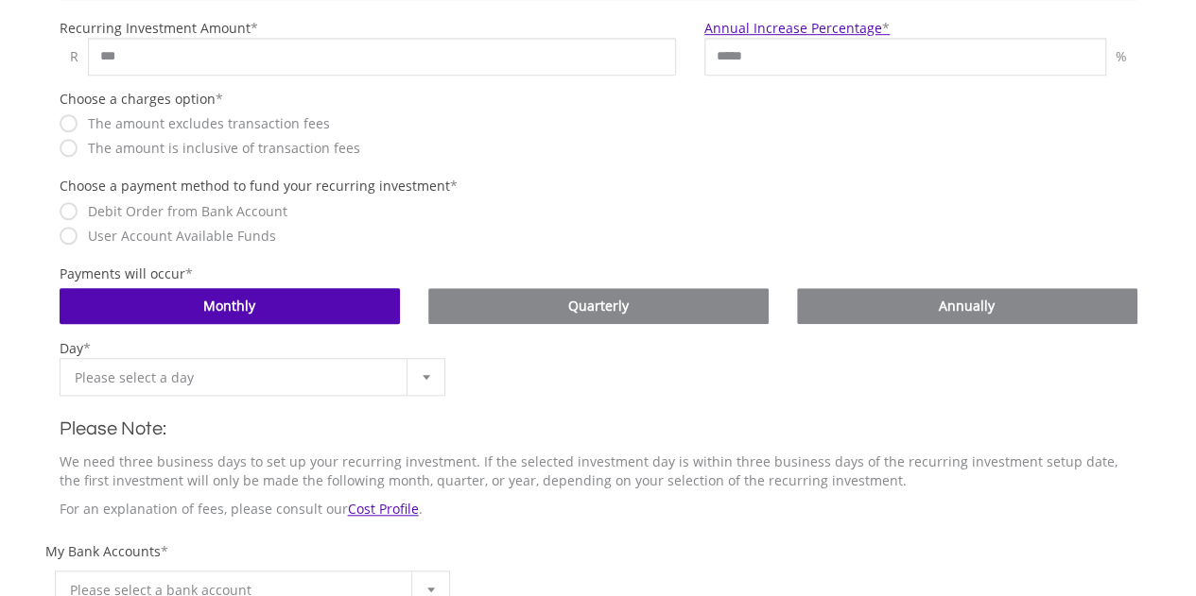
scroll to position [662, 0]
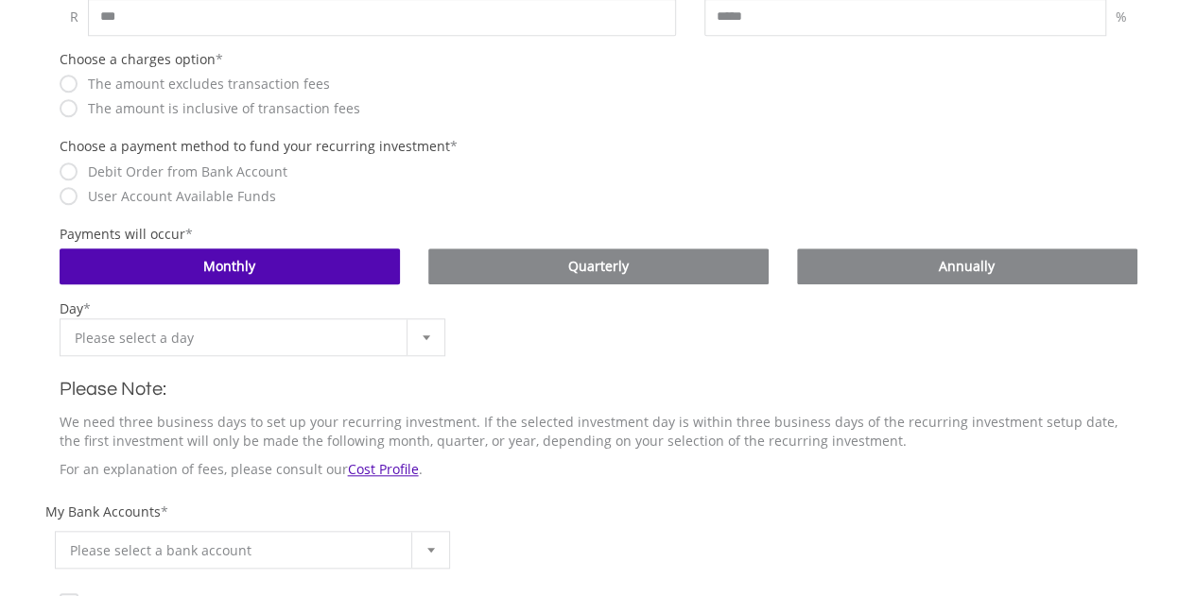
click at [428, 336] on b at bounding box center [426, 338] width 8 height 5
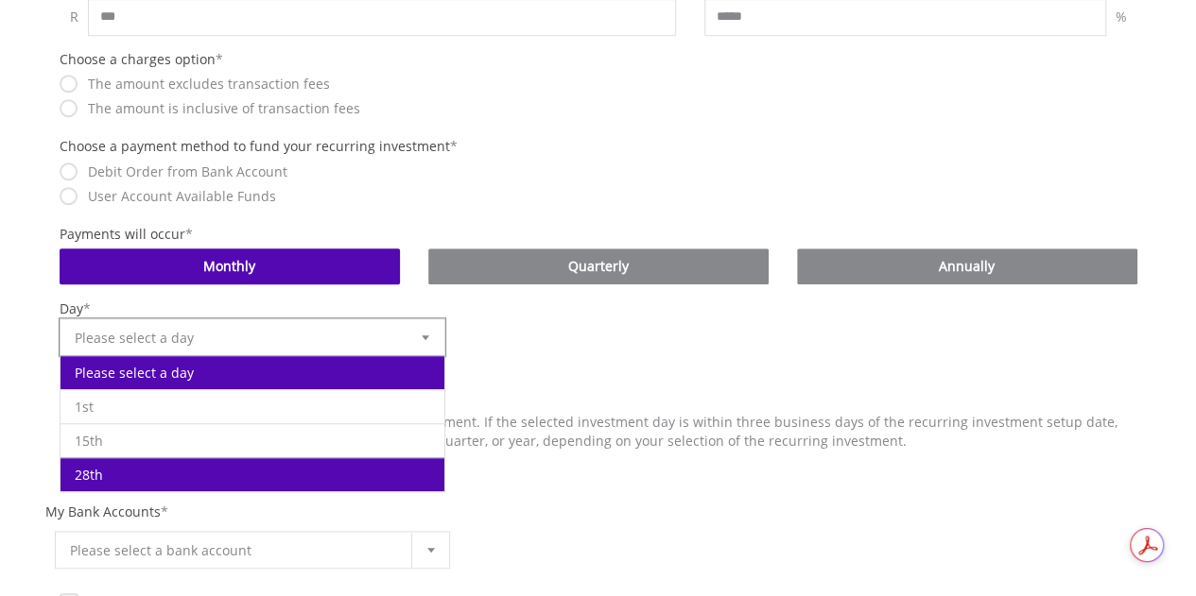
click at [218, 462] on li "28th" at bounding box center [252, 474] width 385 height 34
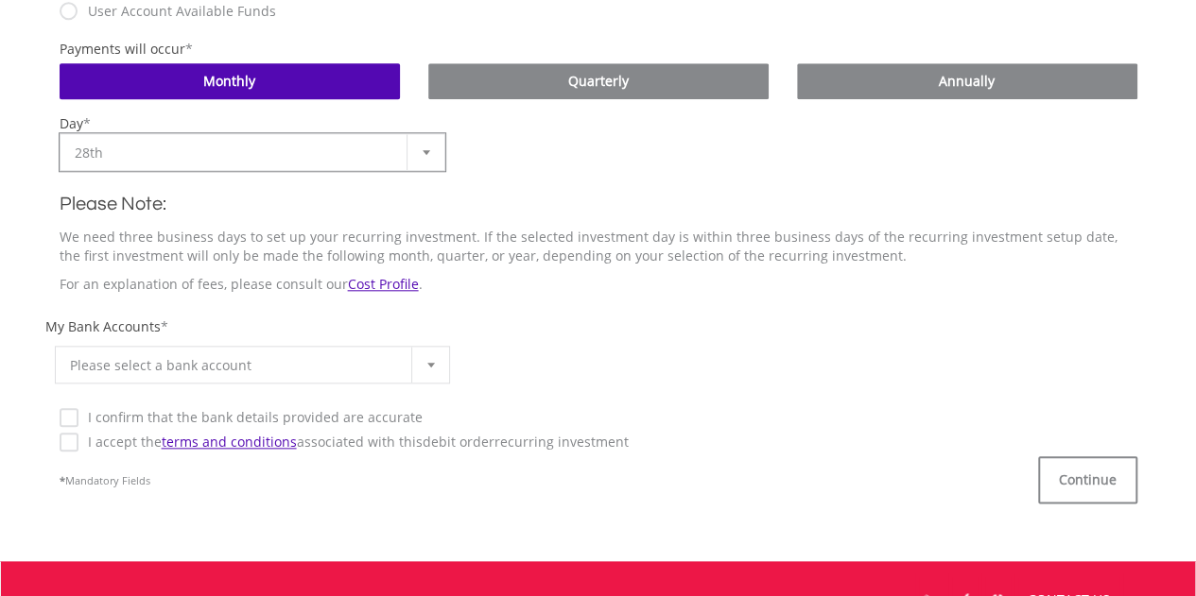
scroll to position [851, 0]
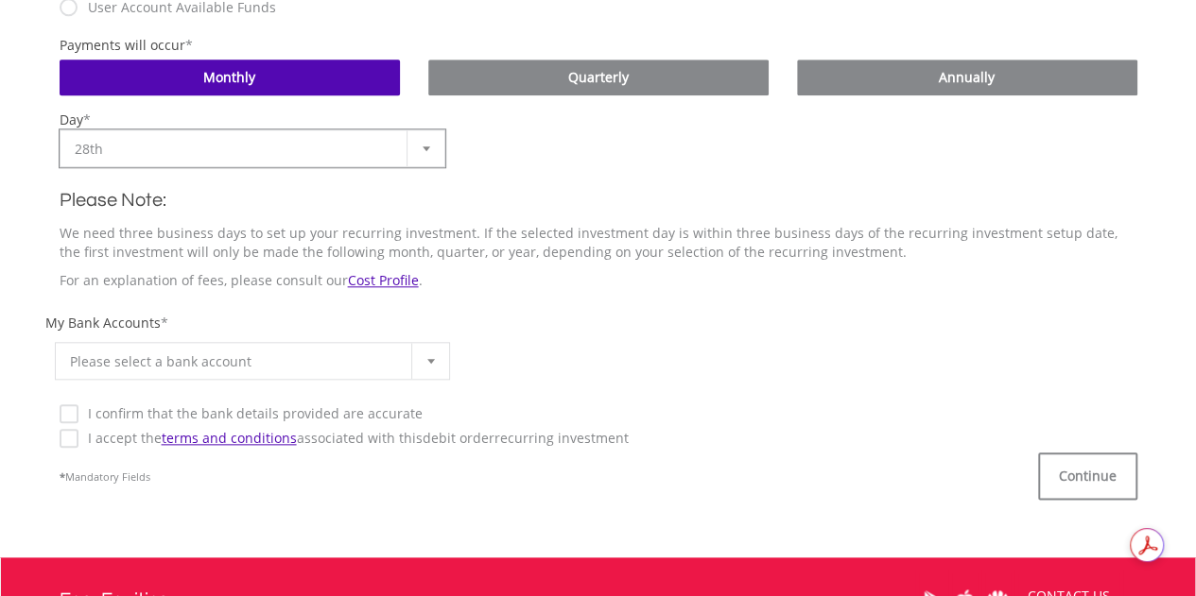
click at [422, 360] on div at bounding box center [430, 361] width 38 height 36
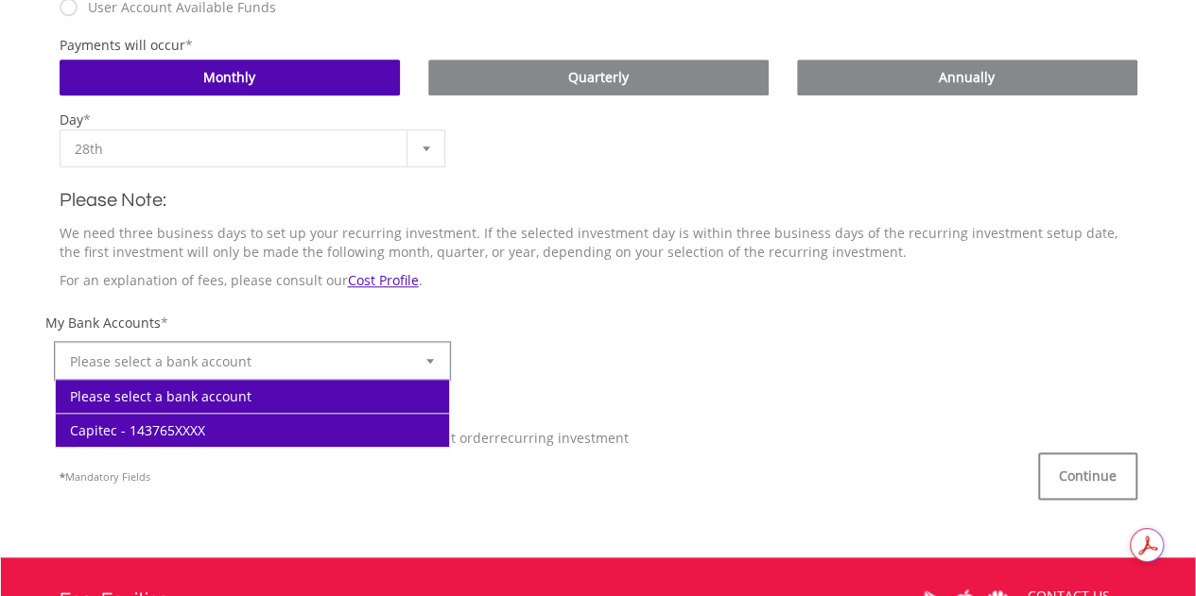
click at [252, 420] on li "Capitec - 143765XXXX" at bounding box center [253, 430] width 394 height 34
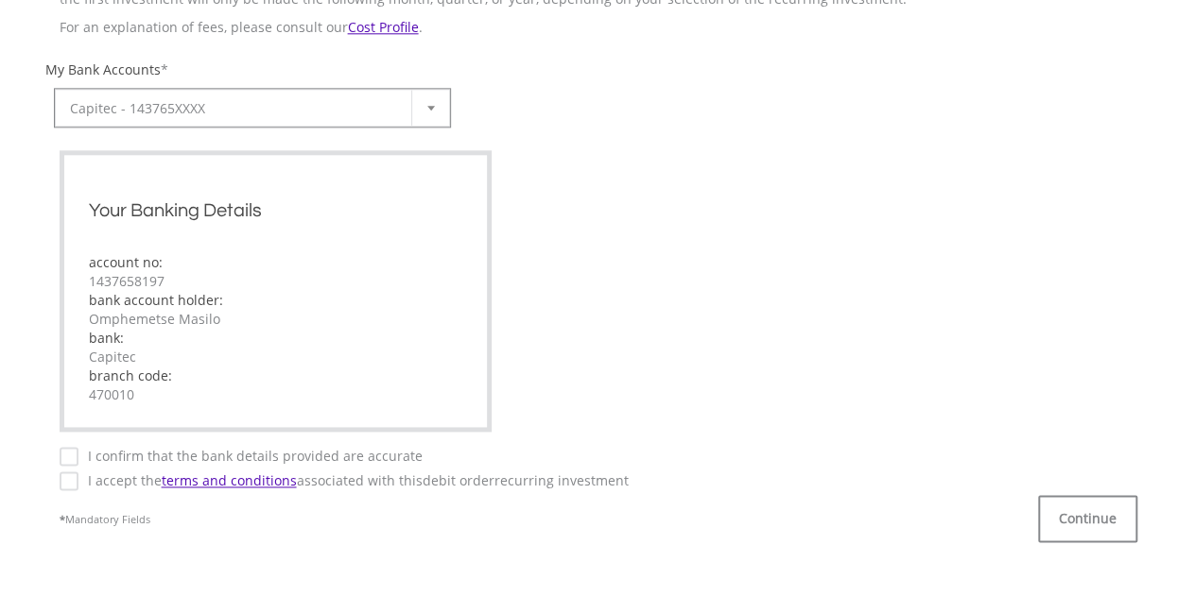
scroll to position [1134, 0]
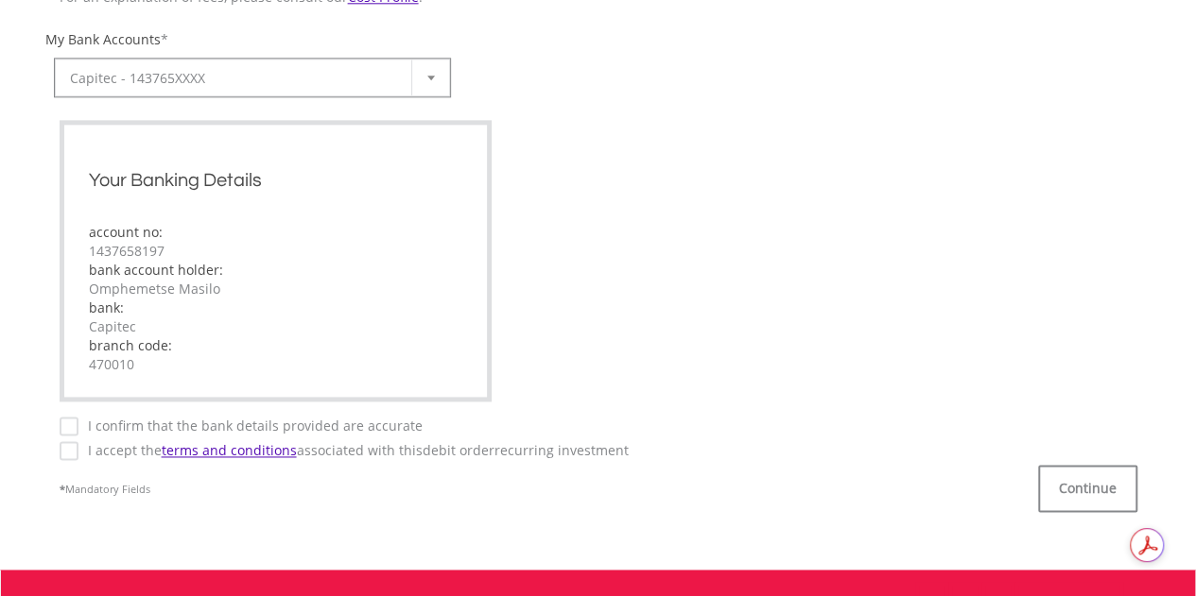
click at [78, 424] on label "I confirm that the bank details provided are accurate" at bounding box center [250, 426] width 344 height 19
click at [78, 454] on label "I accept the terms and conditions associated with this Debit Order recurring in…" at bounding box center [353, 450] width 550 height 19
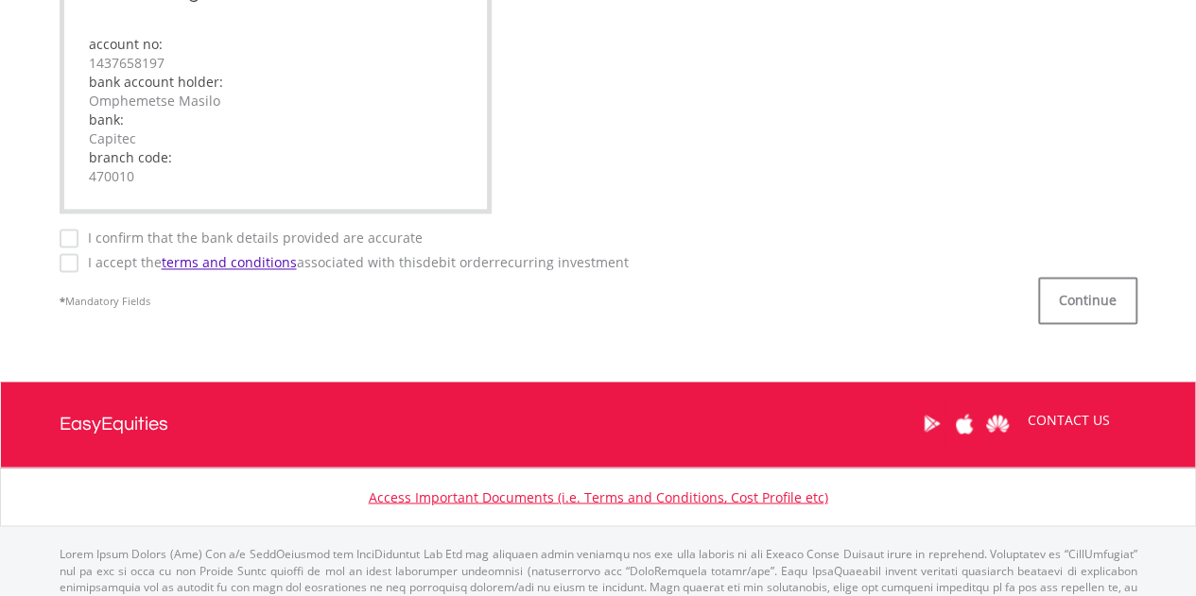
scroll to position [1323, 0]
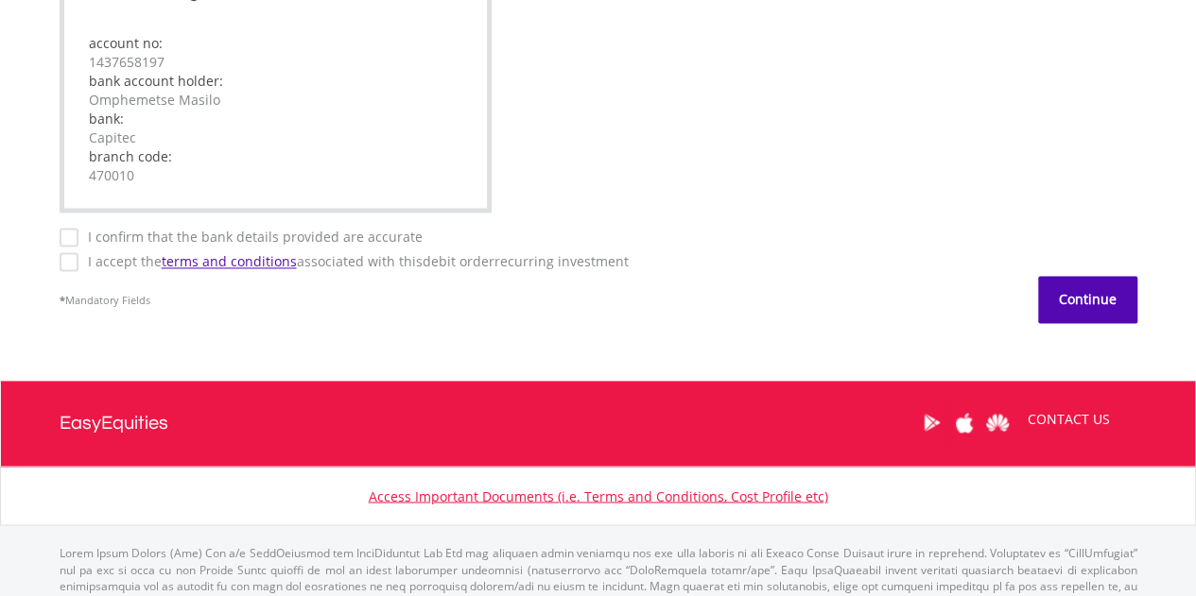
click at [1072, 303] on button "Continue" at bounding box center [1087, 299] width 99 height 47
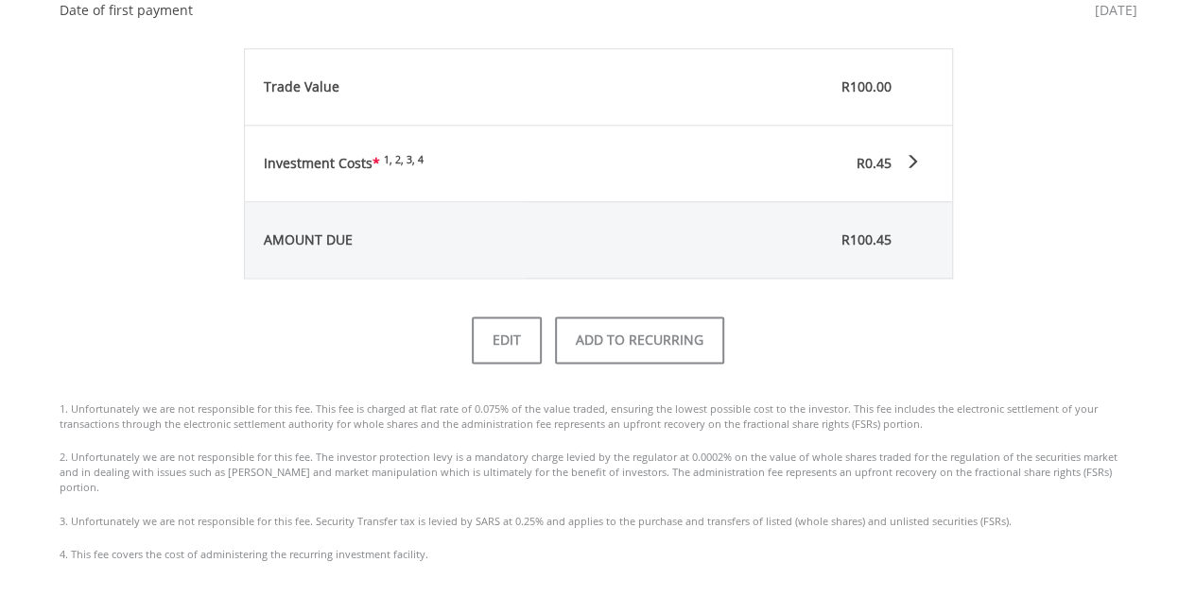
scroll to position [1229, 0]
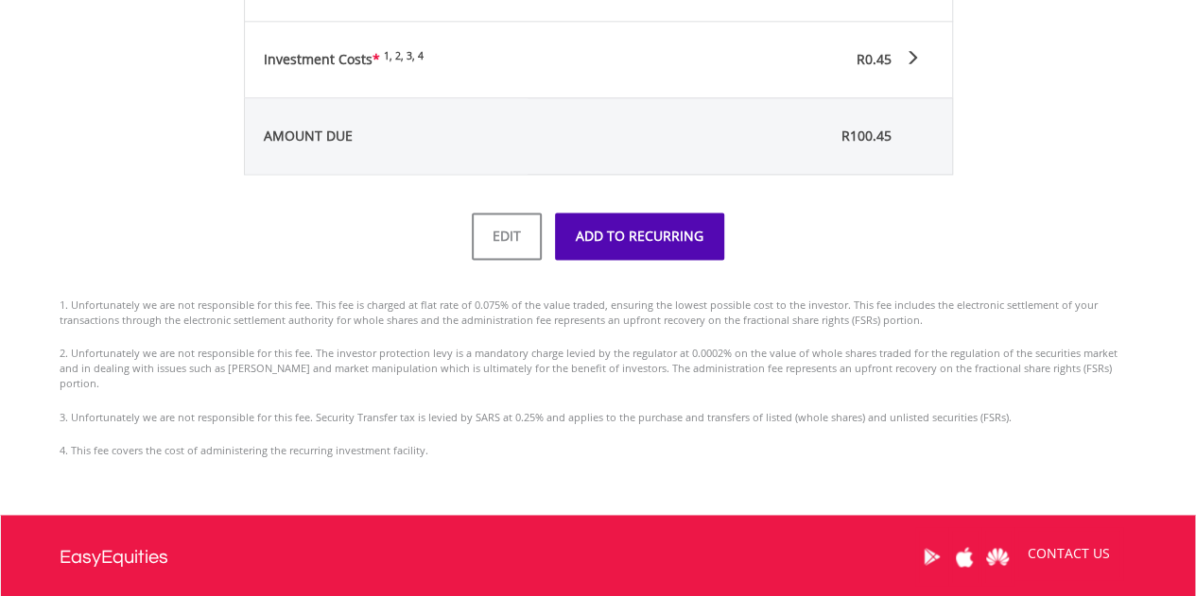
click at [705, 246] on button "ADD TO RECURRING" at bounding box center [639, 236] width 169 height 47
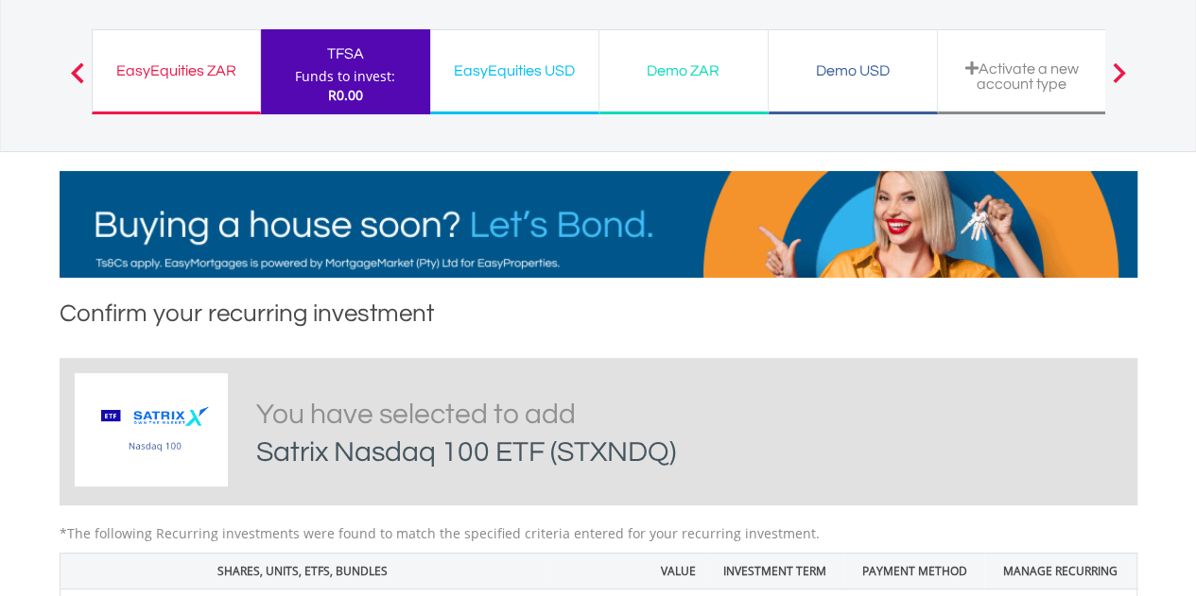
scroll to position [0, 0]
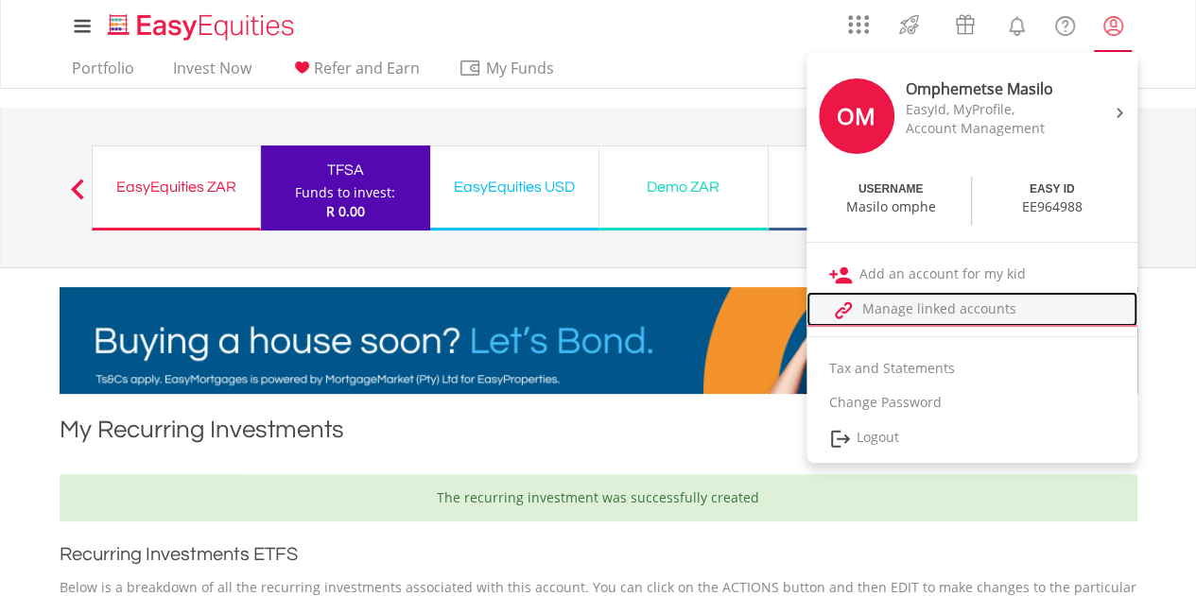
click at [939, 308] on link "Manage linked accounts" at bounding box center [971, 309] width 331 height 35
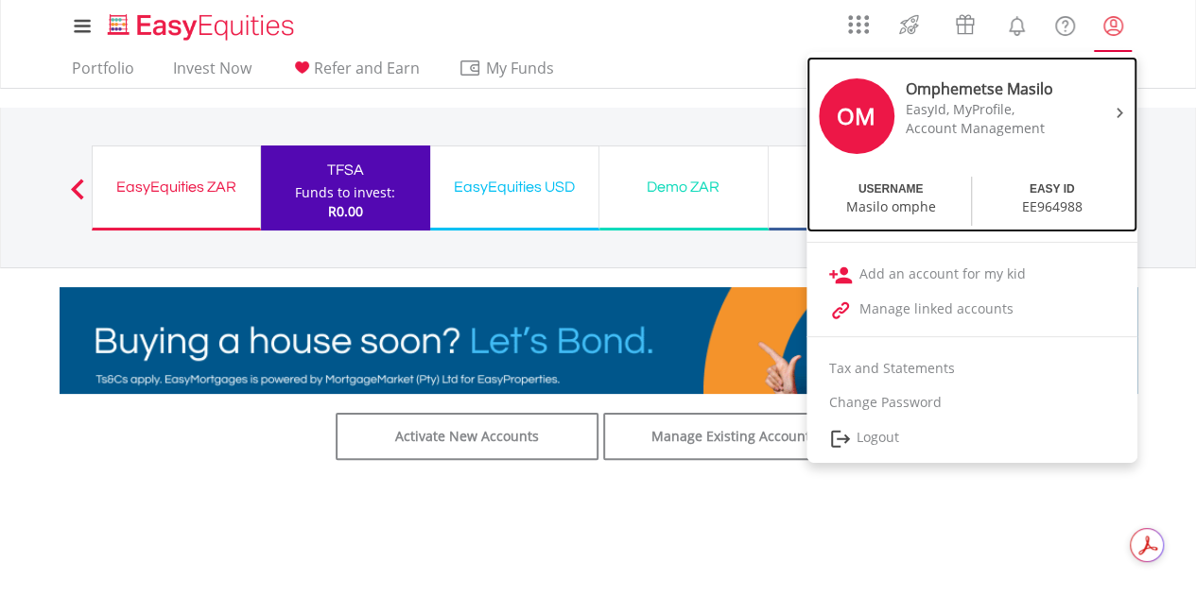
click at [1113, 112] on div at bounding box center [1116, 111] width 28 height 19
